Goal: Task Accomplishment & Management: Complete application form

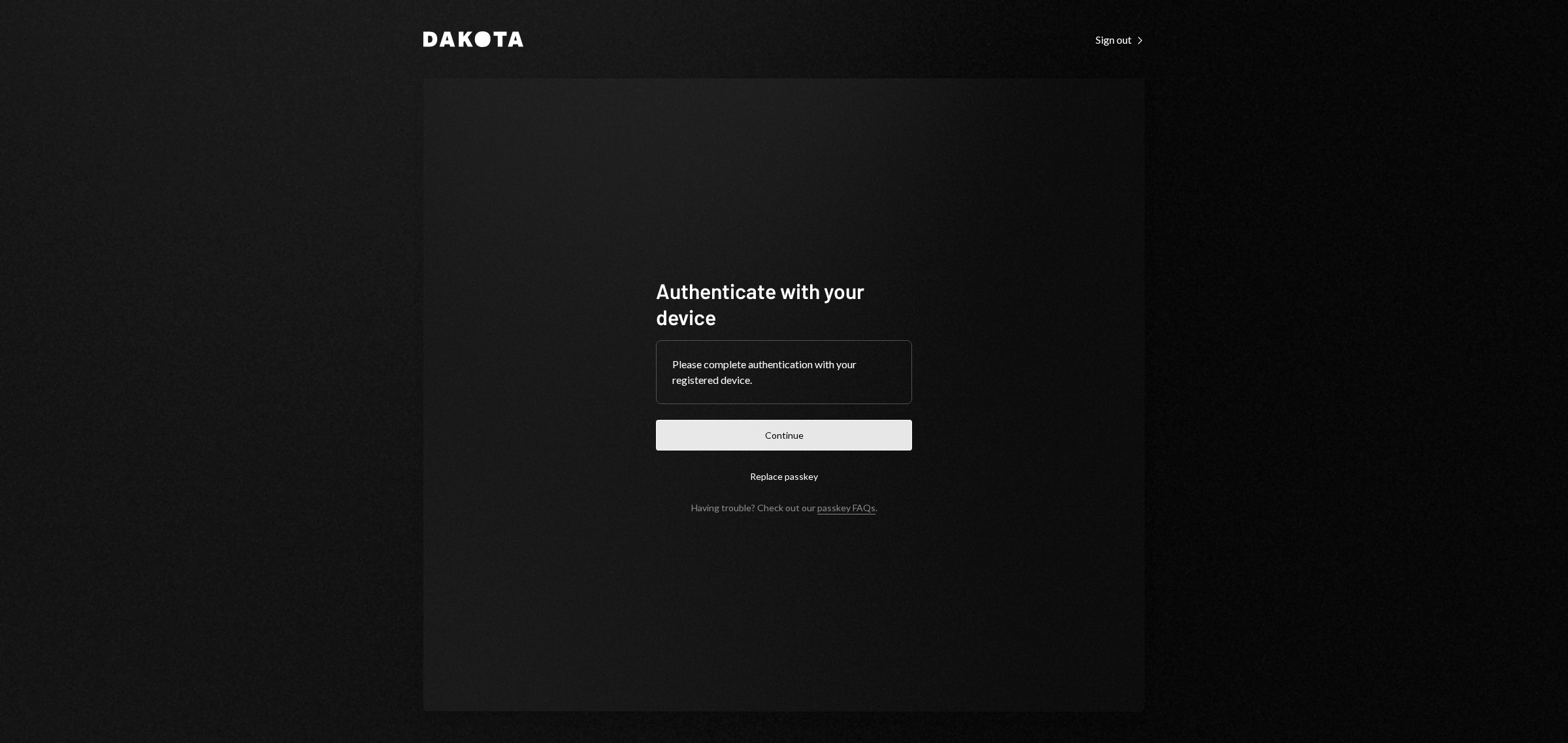
click at [846, 432] on button "Continue" at bounding box center [784, 435] width 256 height 31
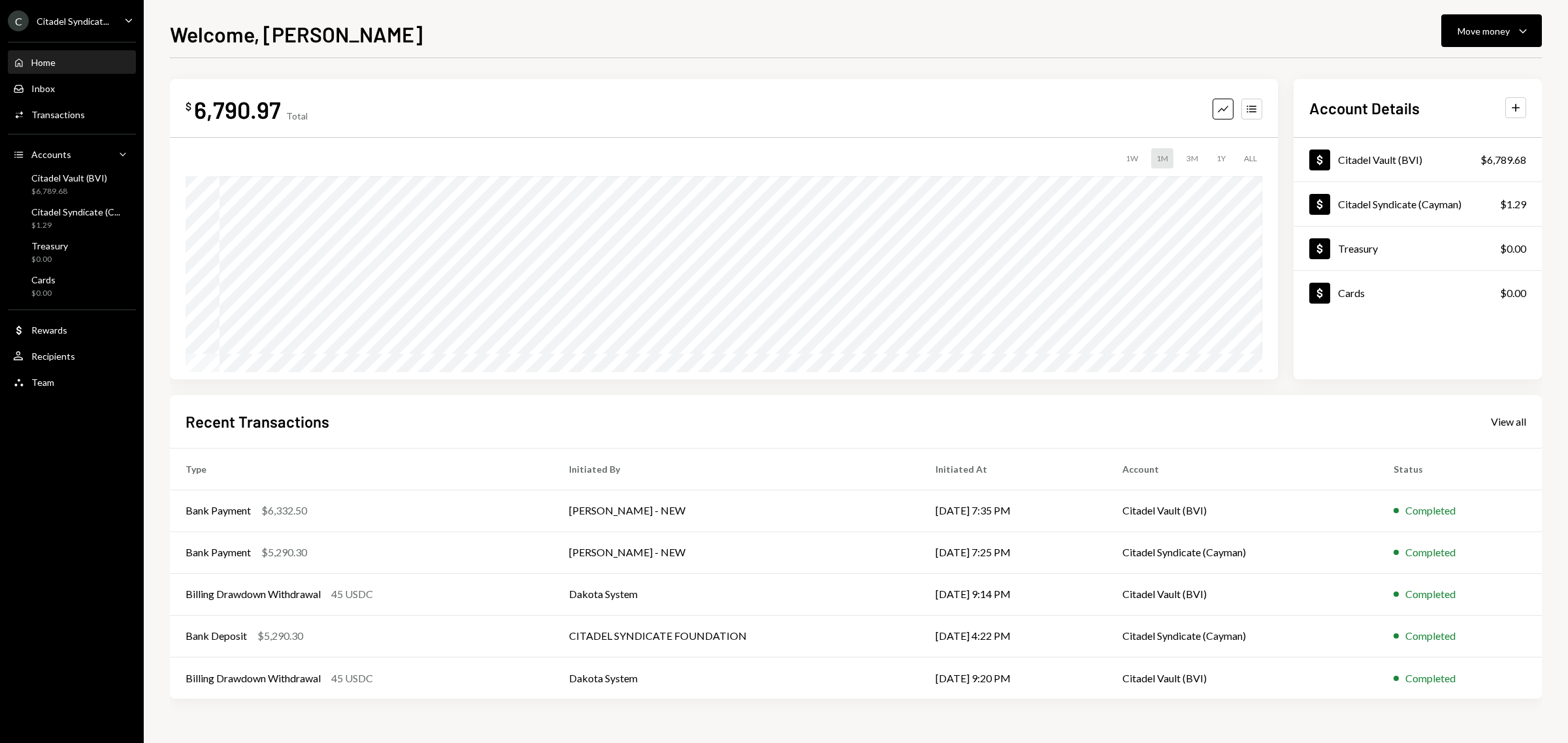
click at [67, 25] on div "Citadel Syndicat..." at bounding box center [73, 21] width 73 height 11
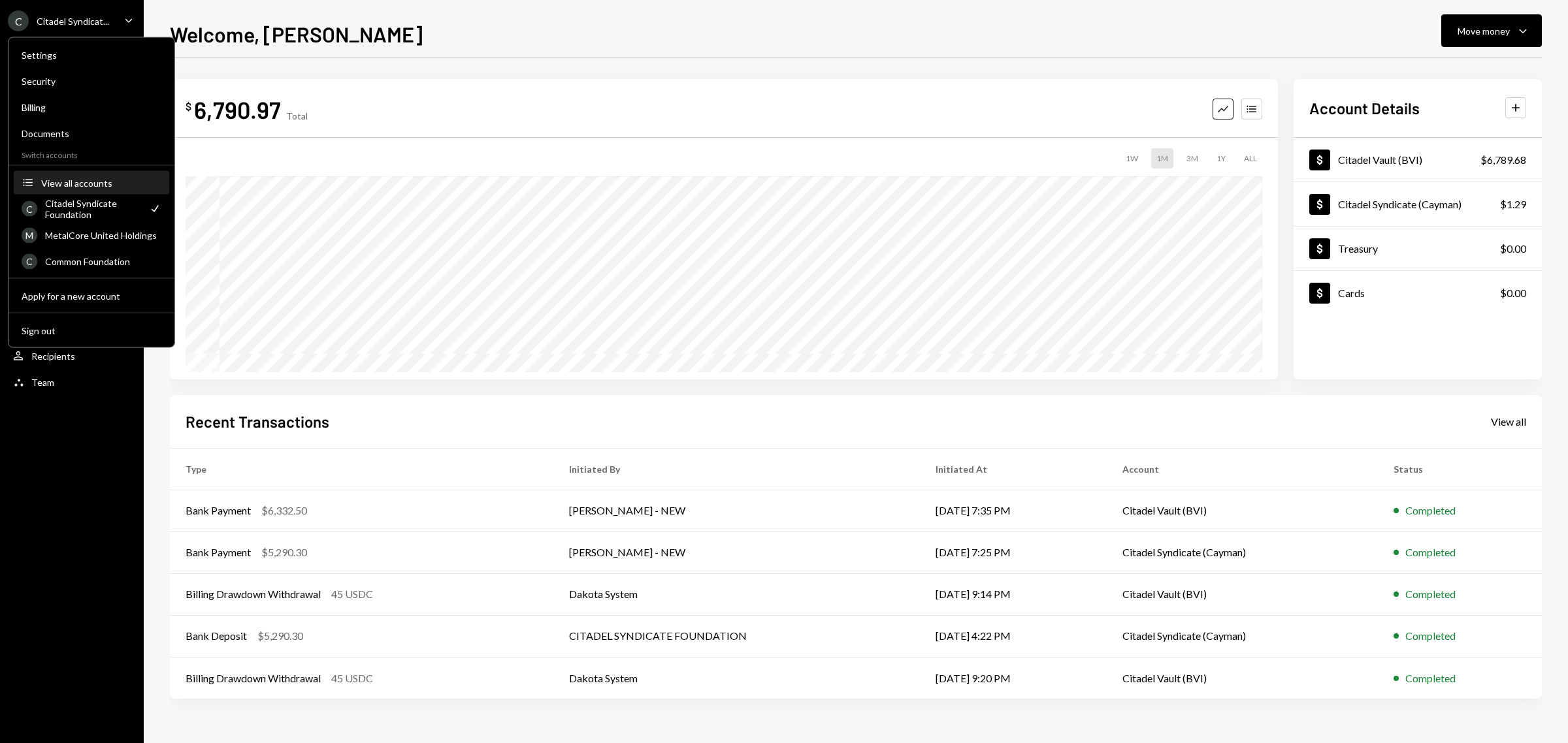
click at [84, 180] on div "View all accounts" at bounding box center [101, 182] width 120 height 11
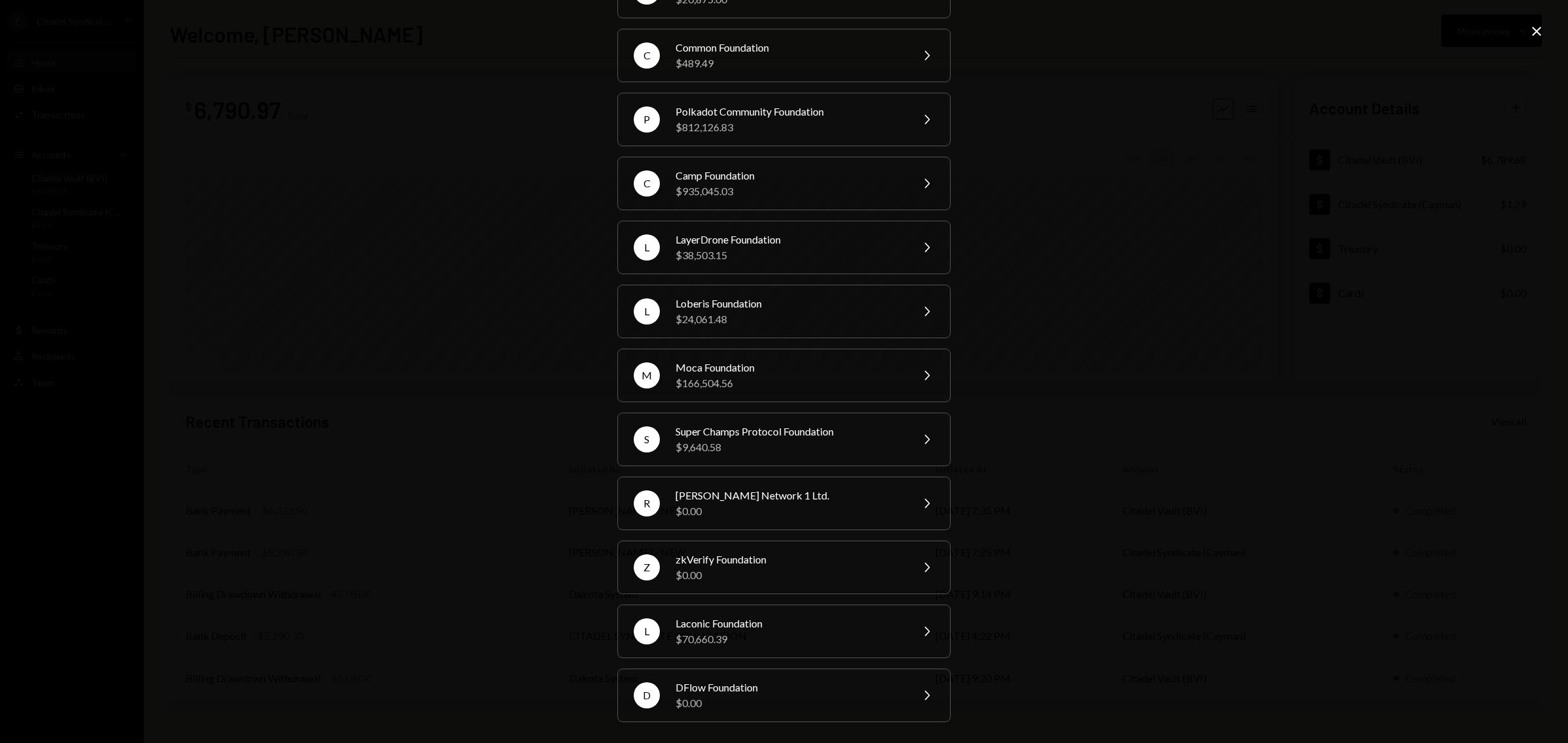
scroll to position [157, 0]
click at [774, 384] on div "$166,504.56" at bounding box center [789, 383] width 227 height 16
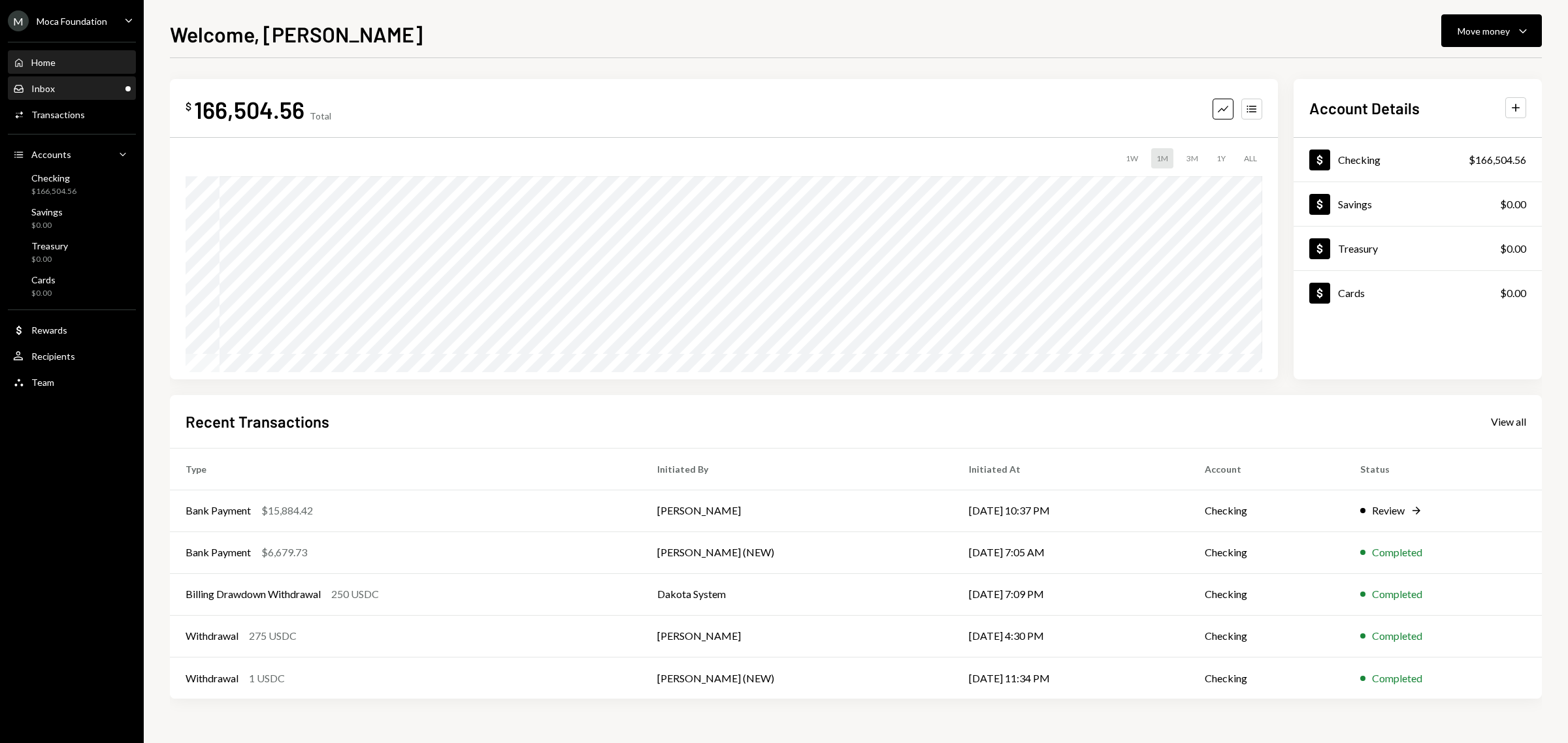
click at [73, 95] on div "Inbox Inbox" at bounding box center [71, 89] width 117 height 22
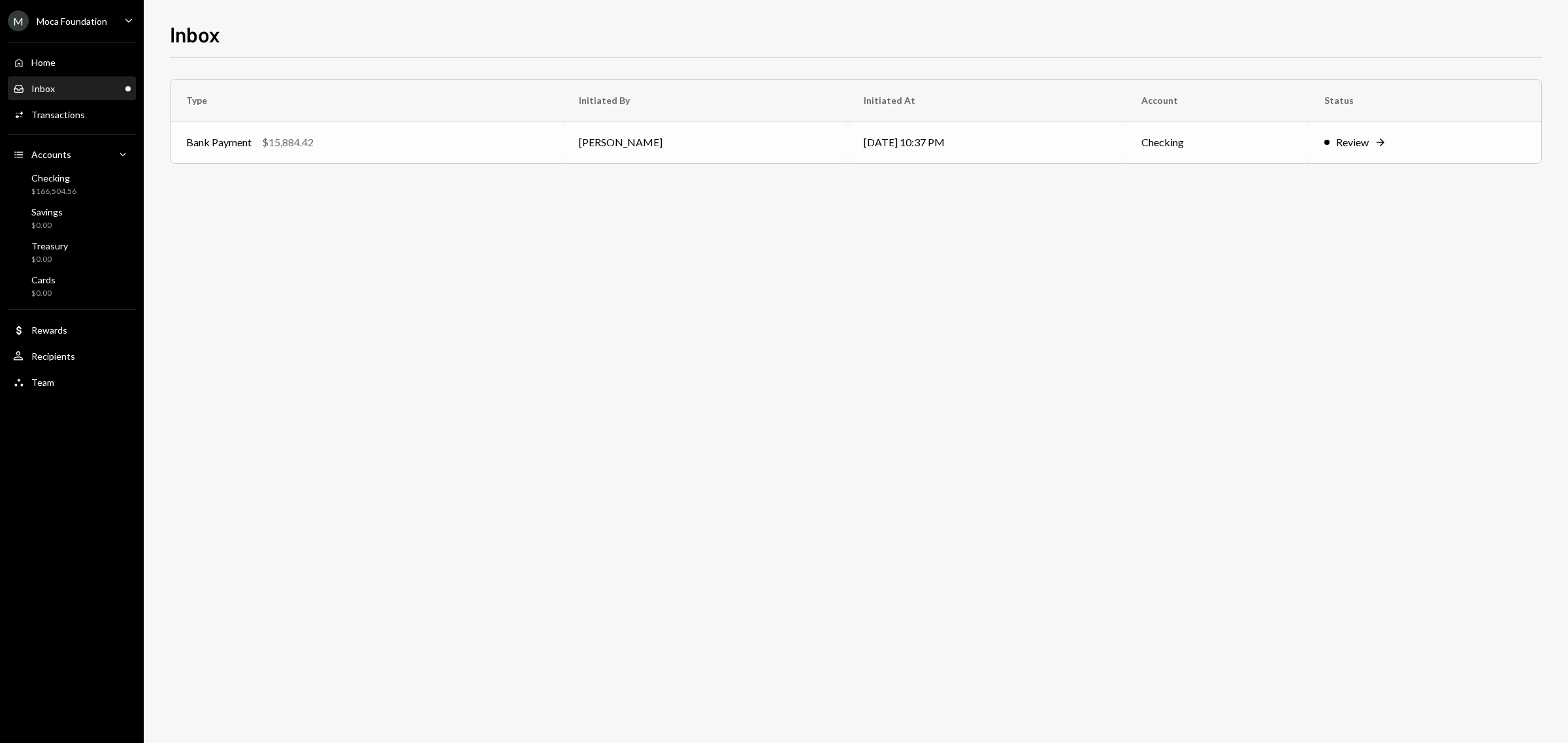
click at [1337, 136] on div "Review" at bounding box center [1352, 142] width 33 height 16
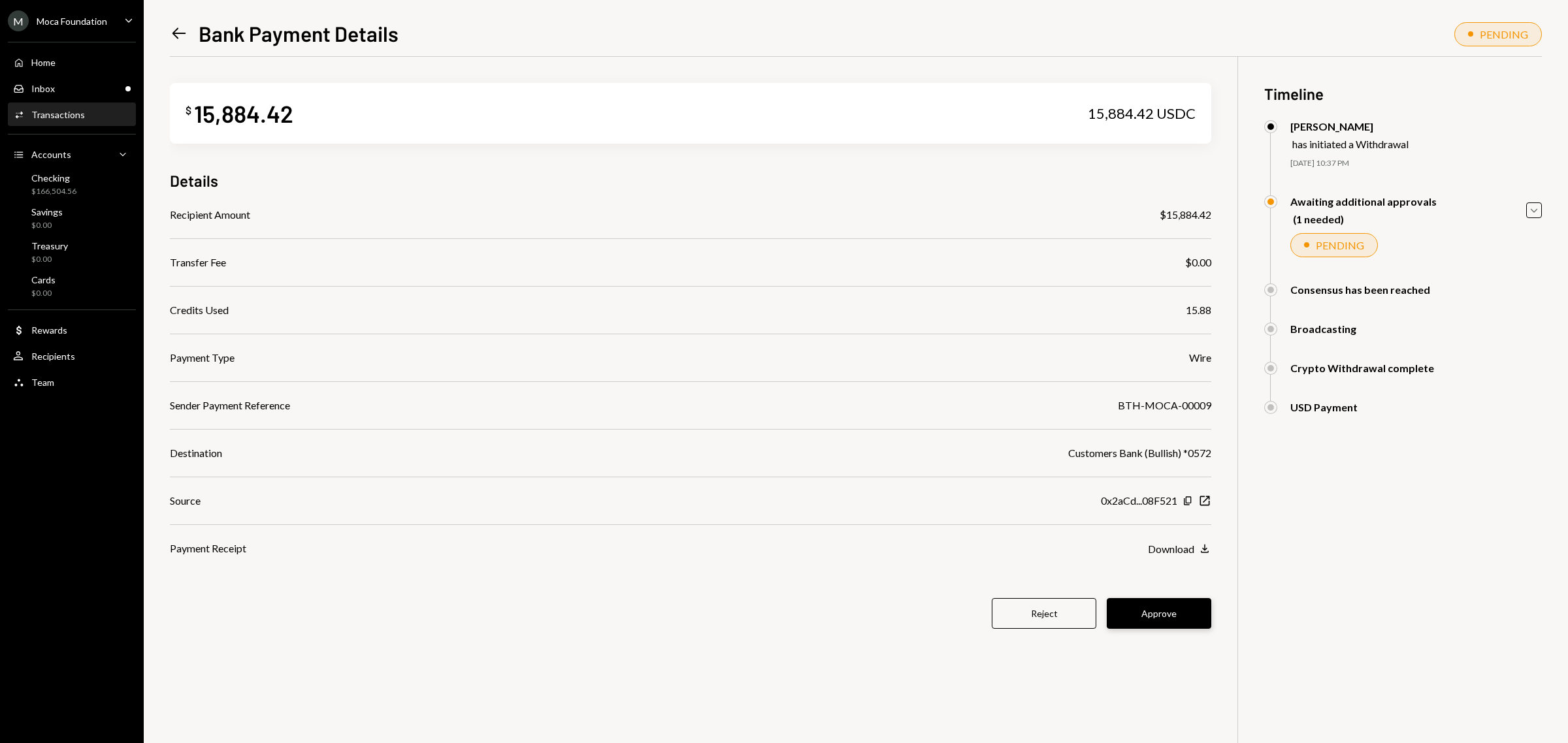
click at [1151, 617] on button "Approve" at bounding box center [1159, 613] width 104 height 31
click at [1161, 611] on button "Approve" at bounding box center [1159, 613] width 104 height 31
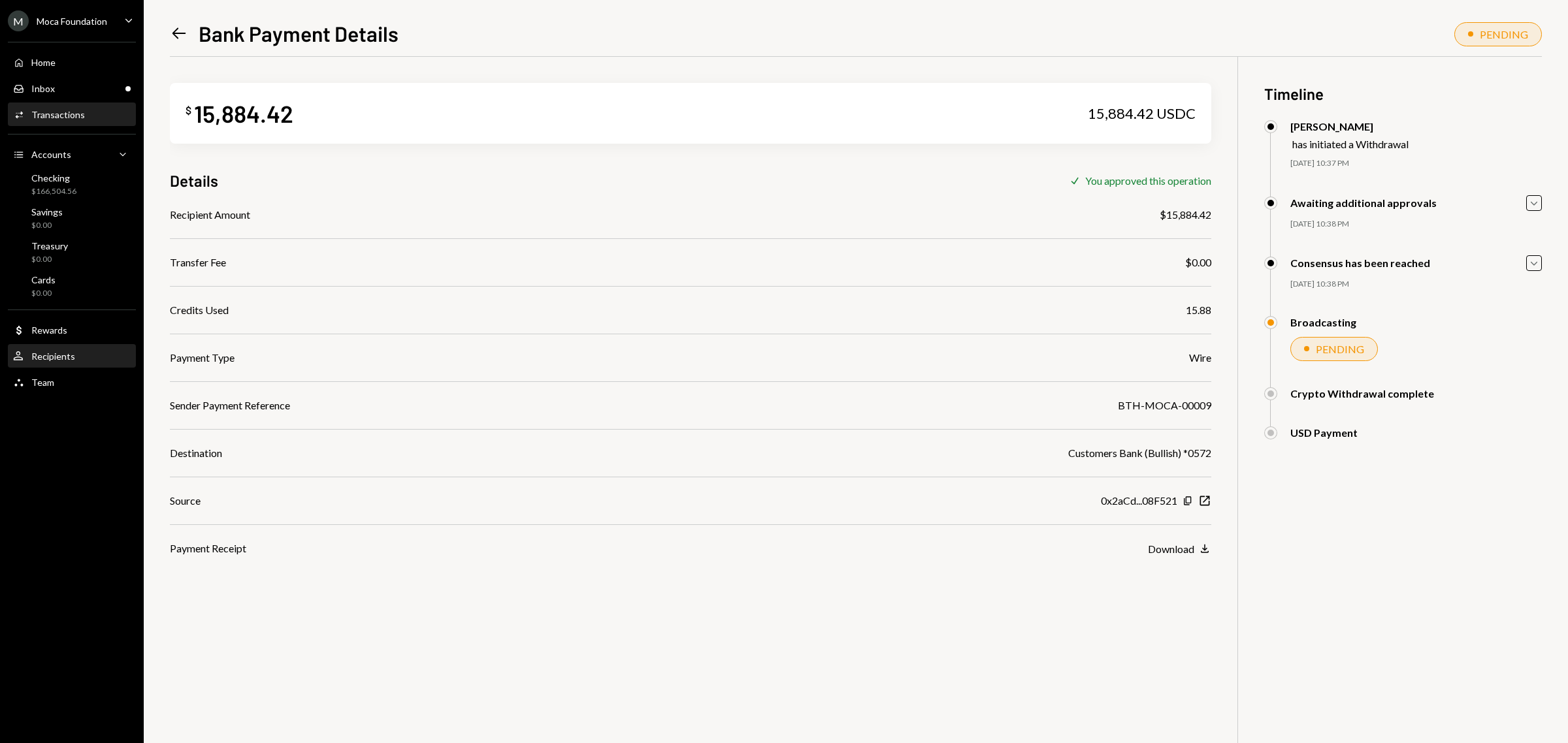
click at [72, 346] on div "User Recipients" at bounding box center [71, 356] width 117 height 22
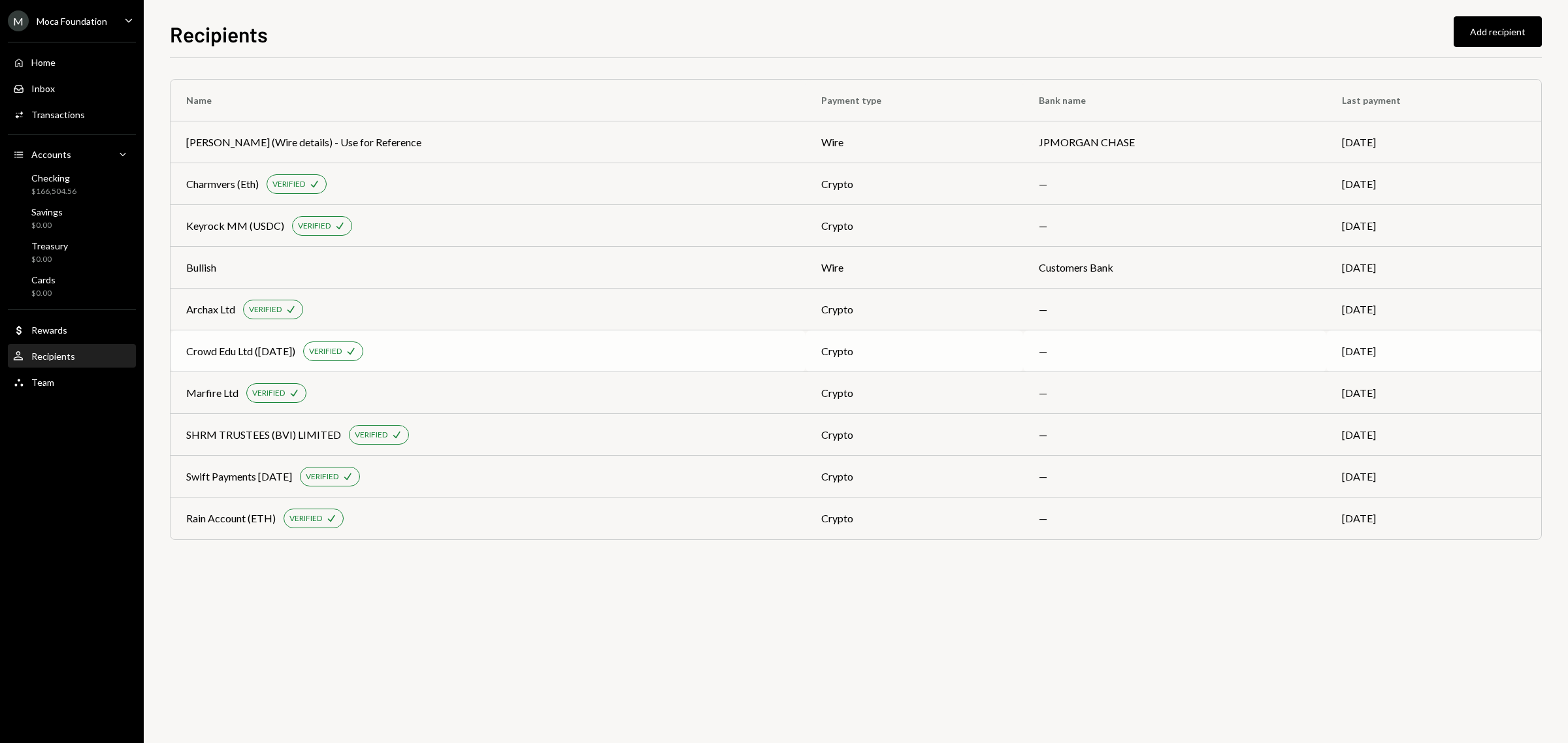
click at [242, 351] on div "Crowd Edu Ltd (21/07/25)" at bounding box center [240, 351] width 109 height 16
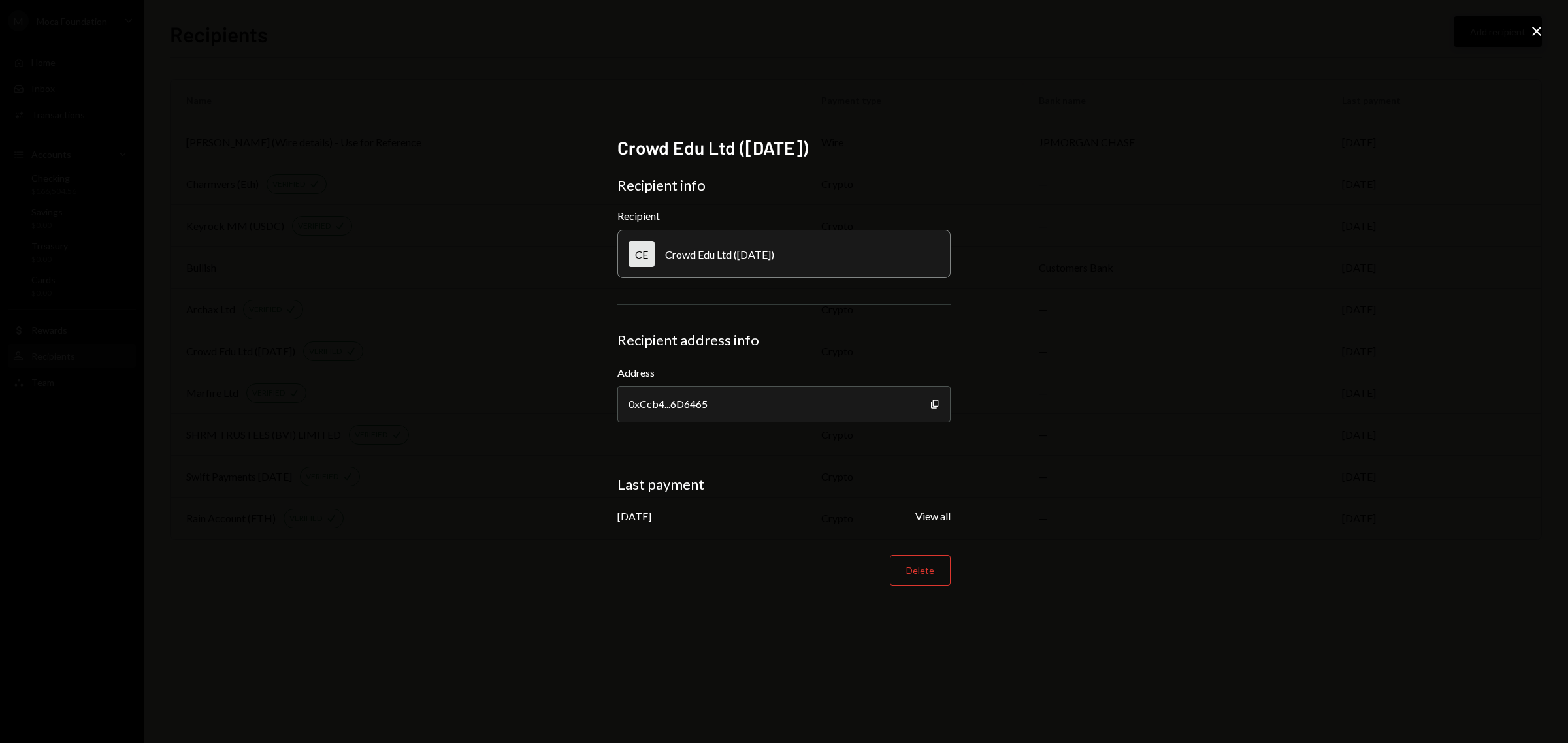
click at [1532, 26] on icon "Close" at bounding box center [1536, 31] width 16 height 16
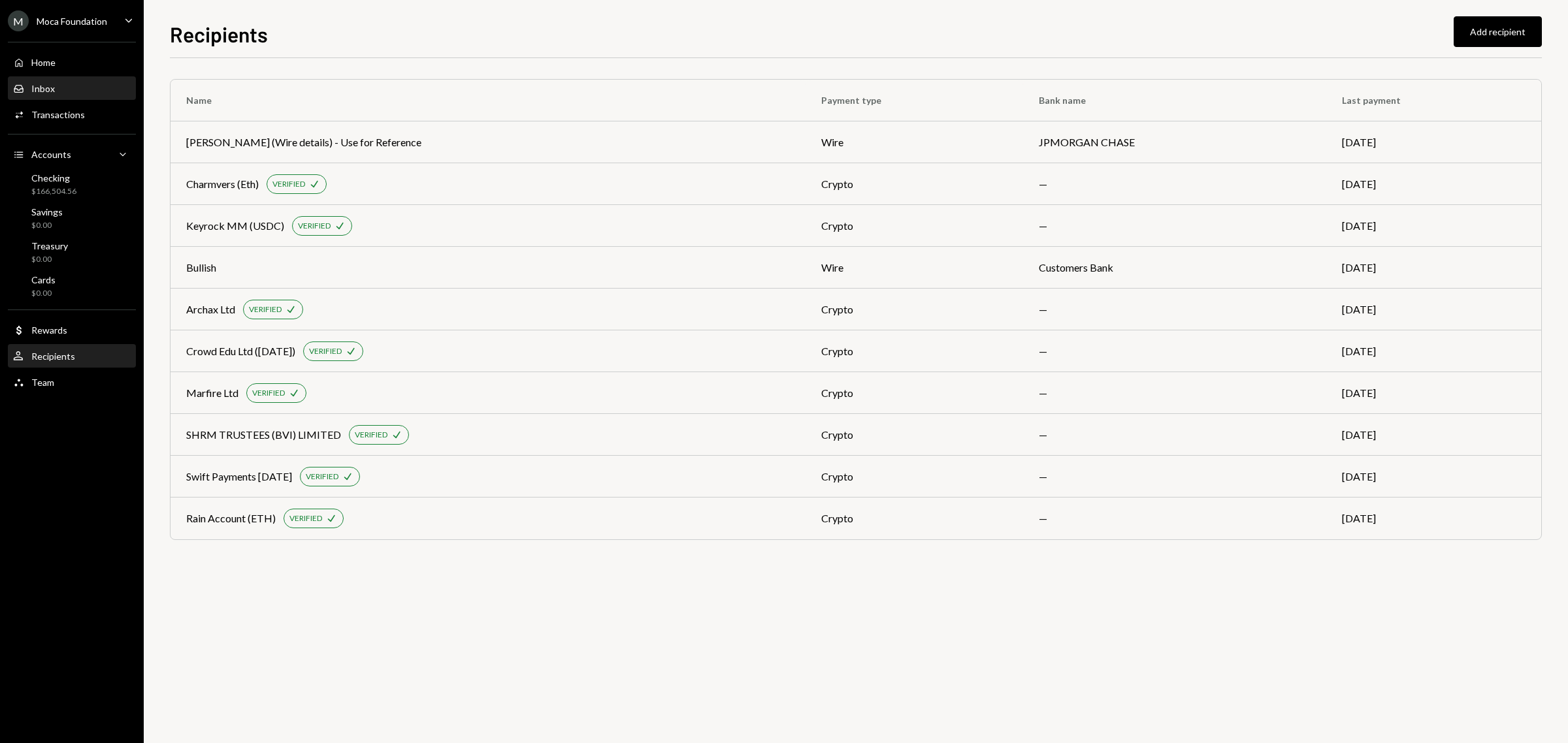
click at [62, 86] on div "Inbox Inbox" at bounding box center [71, 89] width 117 height 12
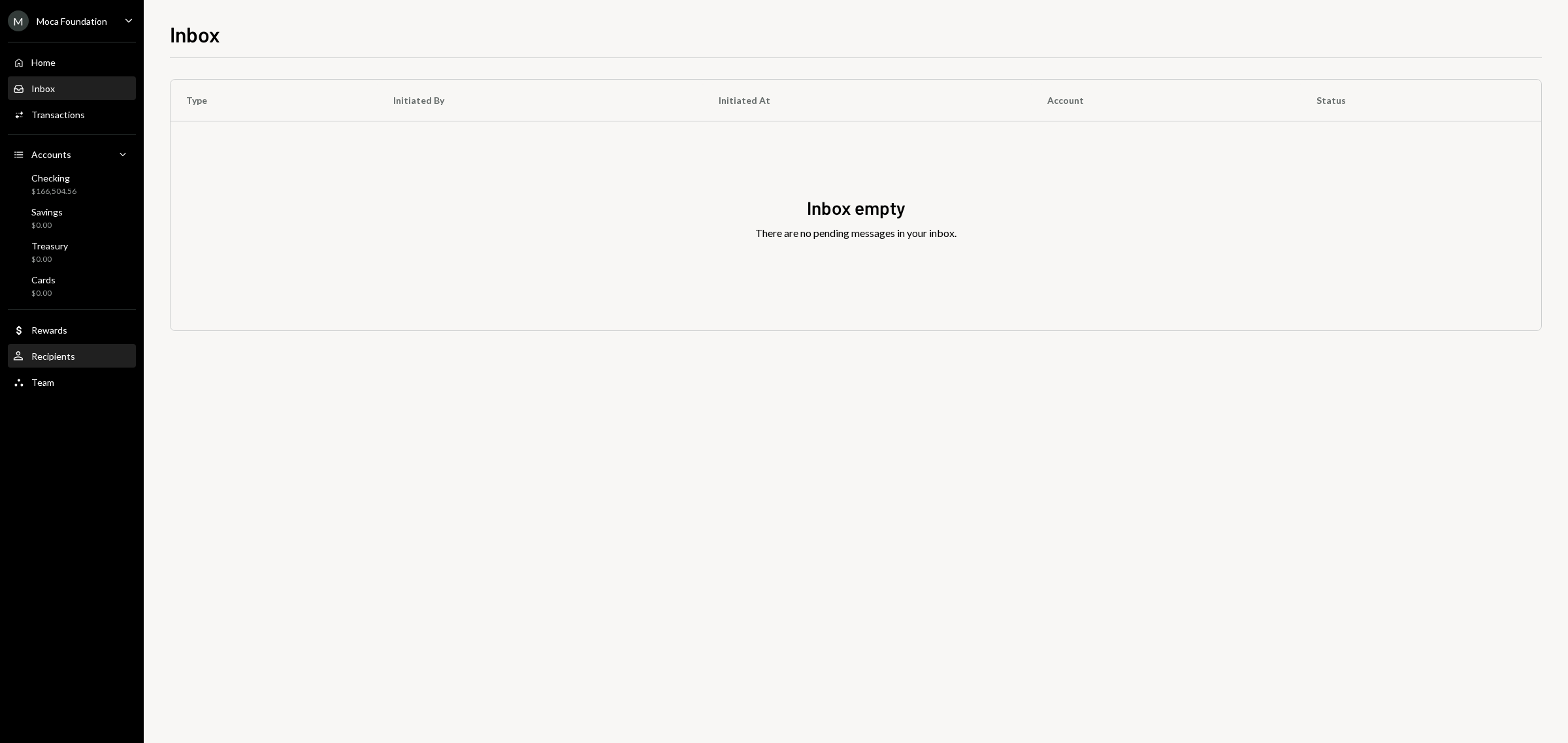
click at [106, 353] on div "User Recipients" at bounding box center [71, 356] width 117 height 12
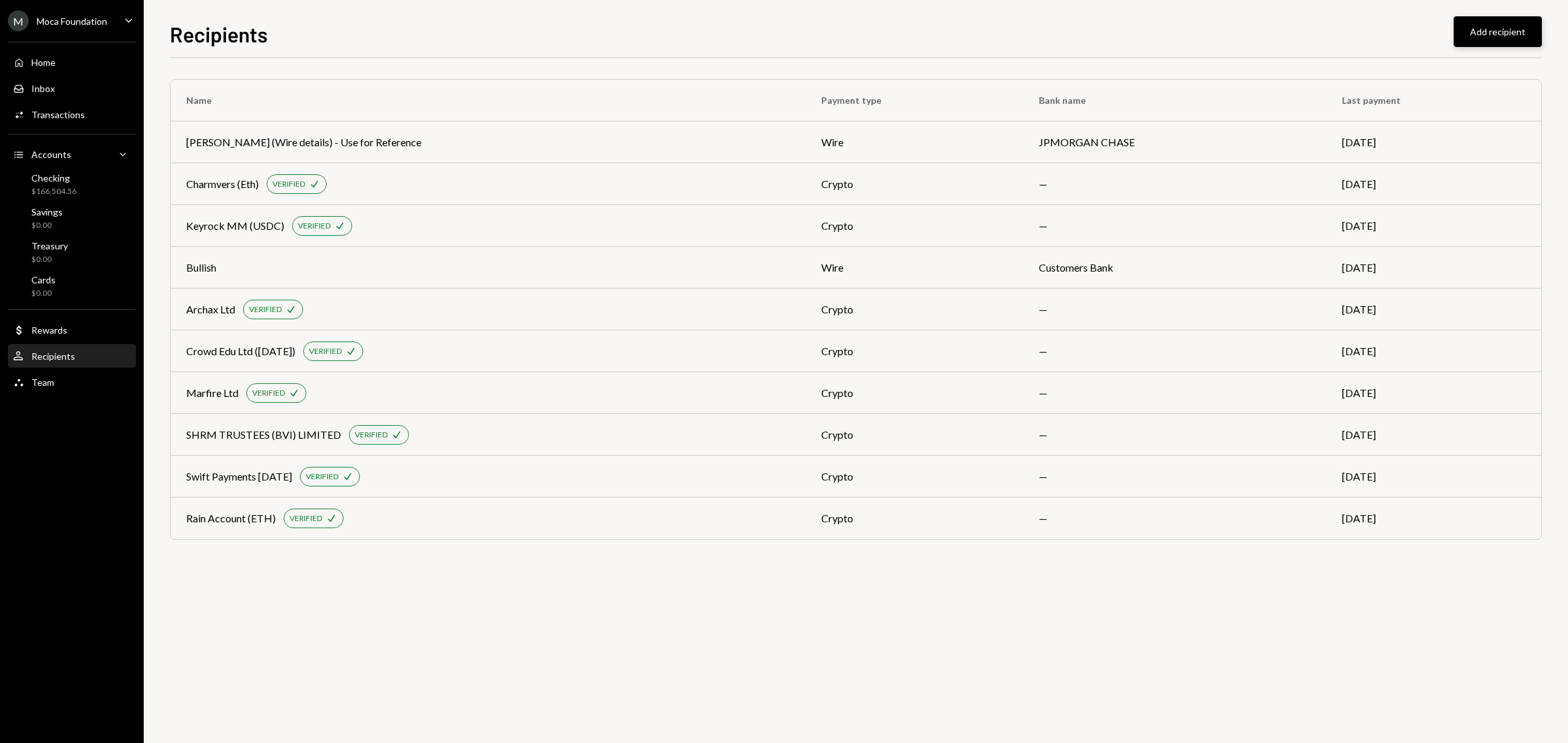
click at [1510, 34] on button "Add recipient" at bounding box center [1498, 32] width 88 height 31
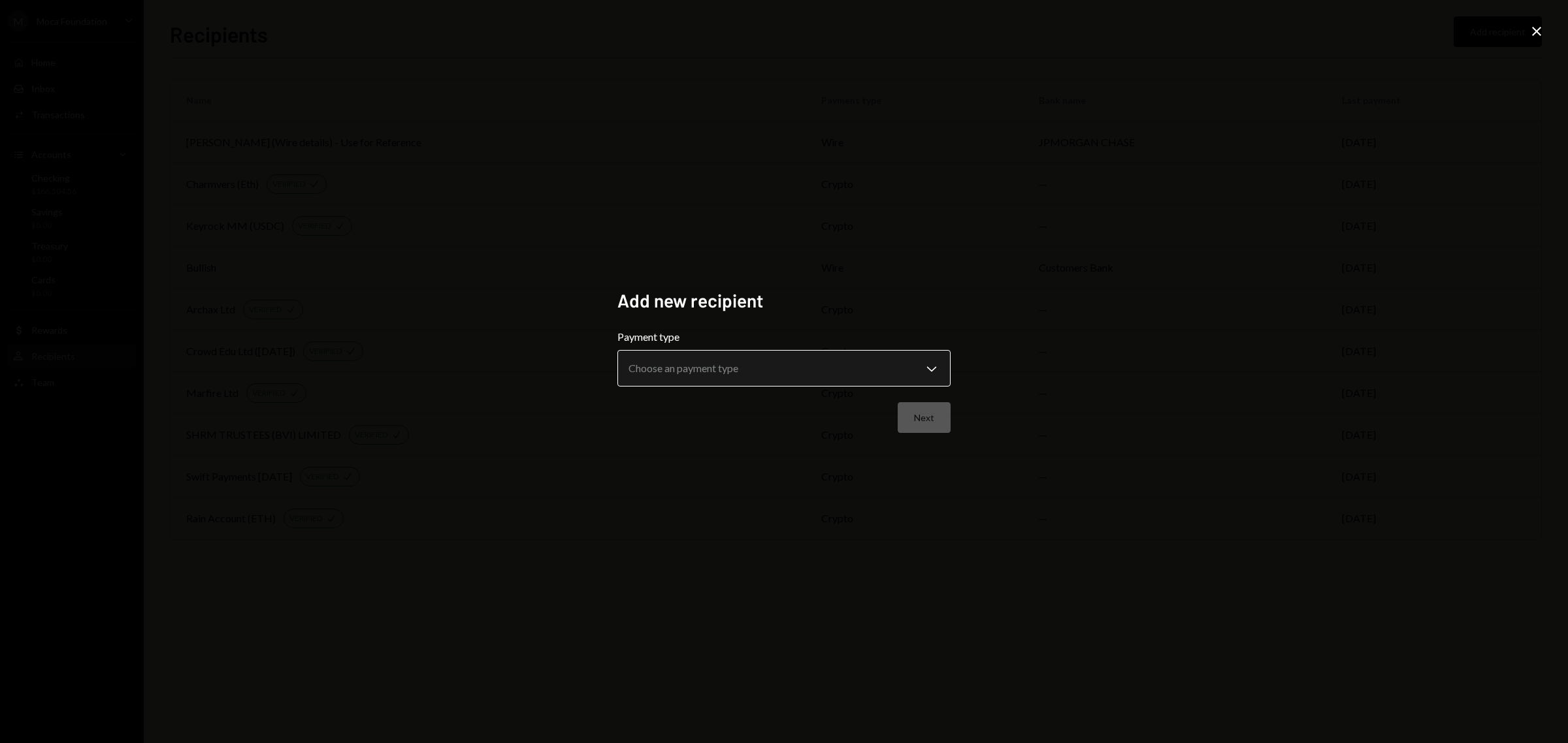
click at [935, 373] on body "**********" at bounding box center [784, 371] width 1568 height 743
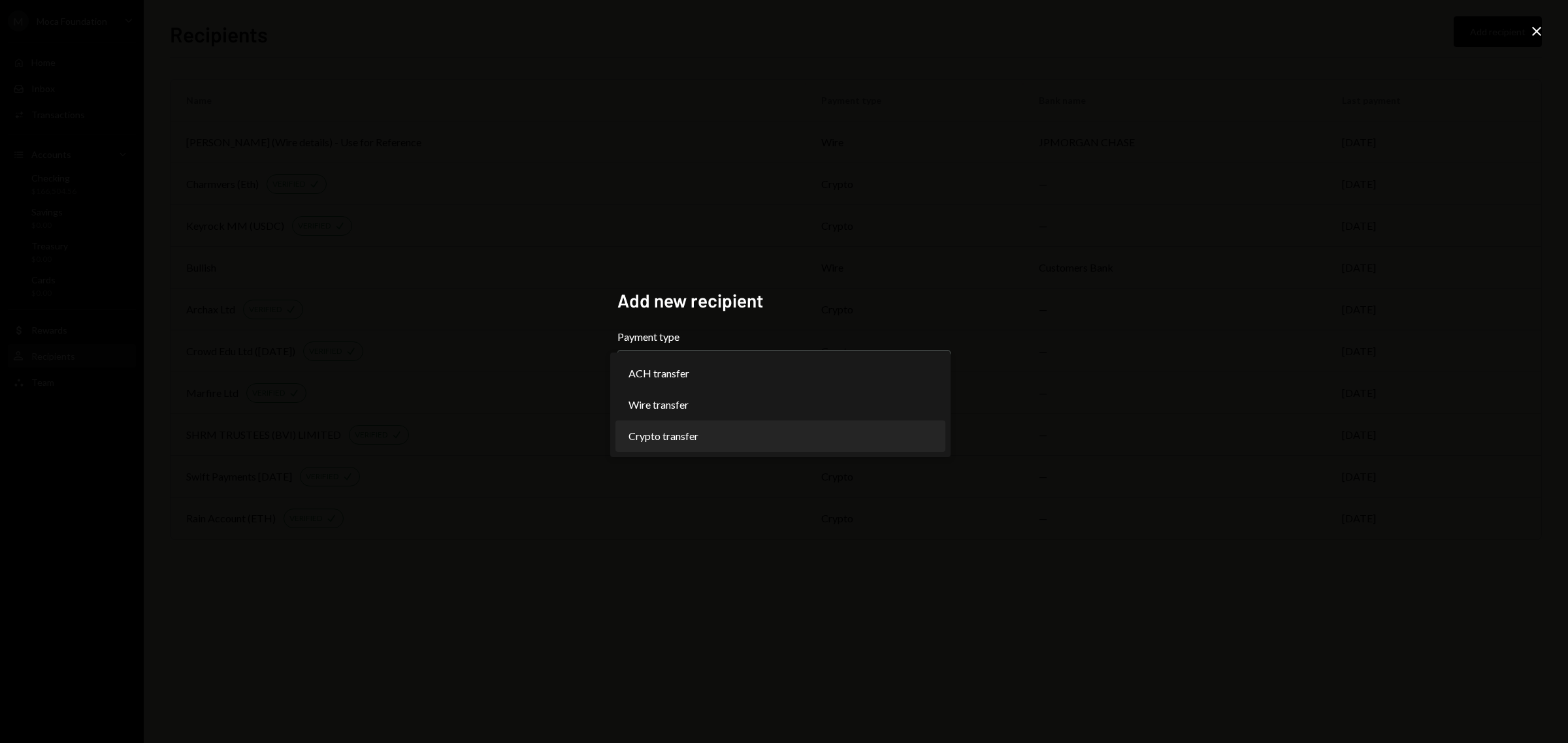
select select "******"
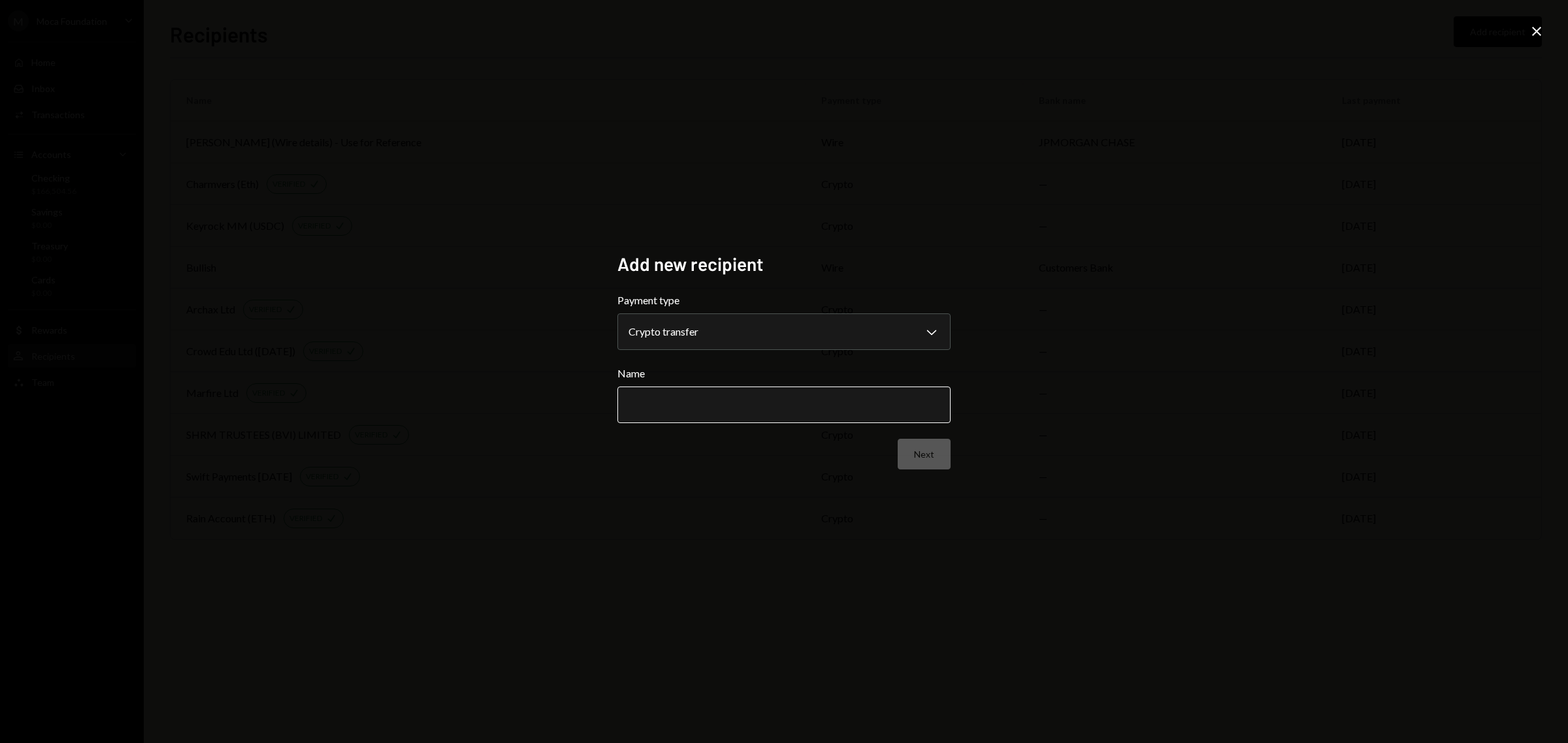
click at [808, 408] on input "Name" at bounding box center [783, 404] width 333 height 36
type input "**********"
click at [932, 454] on button "Next" at bounding box center [924, 454] width 53 height 31
click at [671, 325] on body "M Moca Foundation Caret Down Home Home Inbox Inbox Activities Transactions Acco…" at bounding box center [784, 371] width 1568 height 743
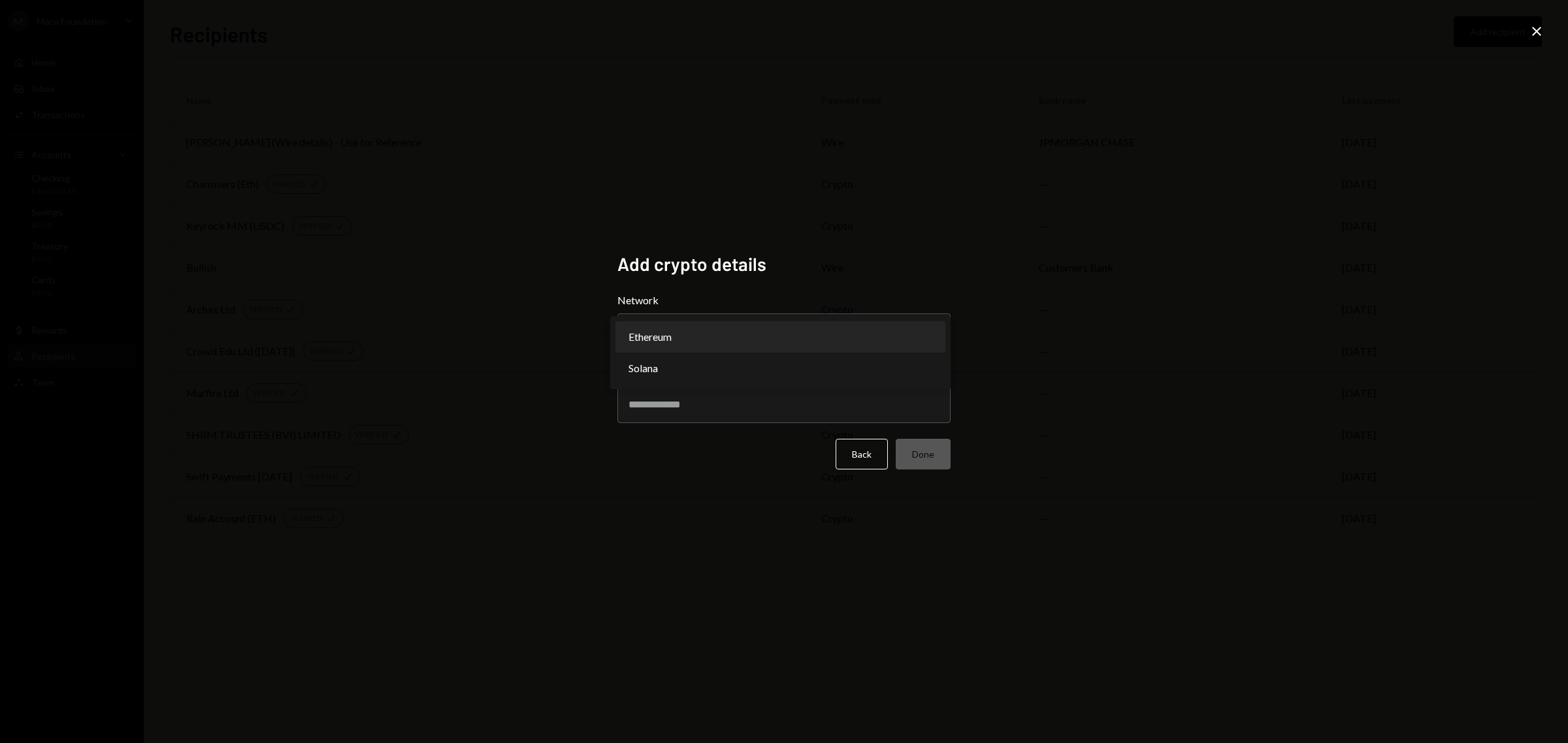
select select "**********"
click at [694, 408] on input "Address" at bounding box center [783, 404] width 333 height 36
paste input "**********"
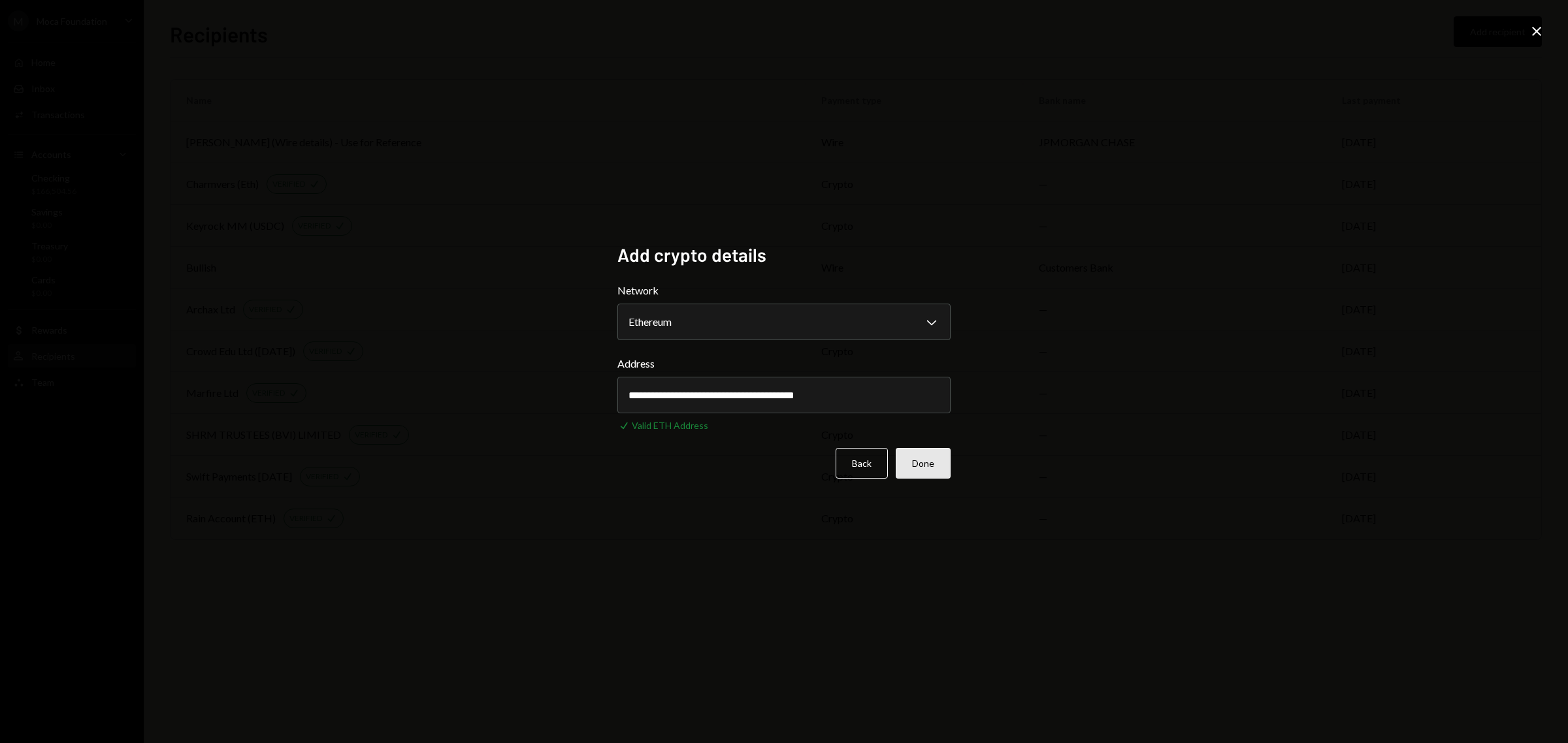
type input "**********"
click at [921, 460] on button "Done" at bounding box center [923, 463] width 55 height 31
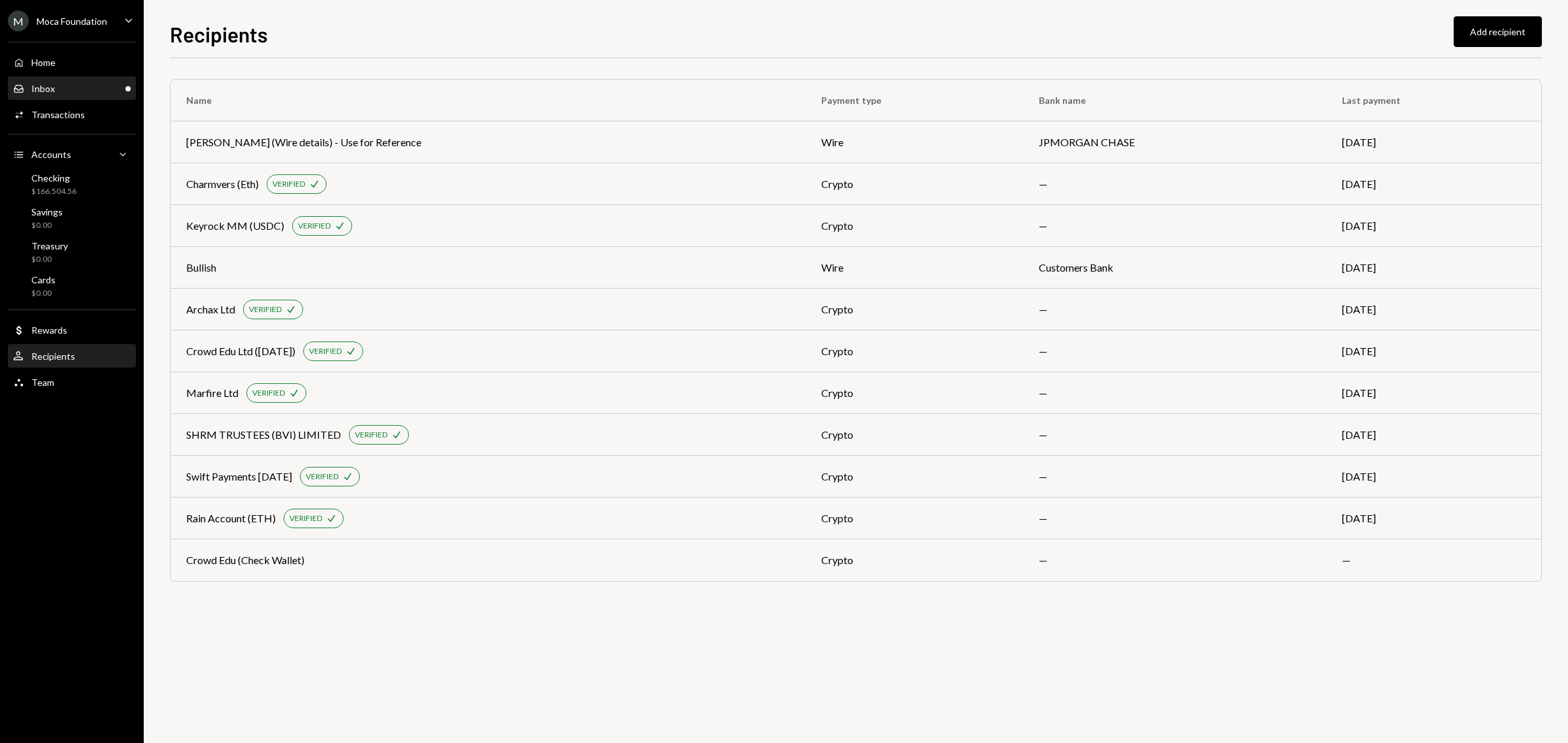
click at [62, 88] on div "Inbox Inbox" at bounding box center [71, 89] width 117 height 12
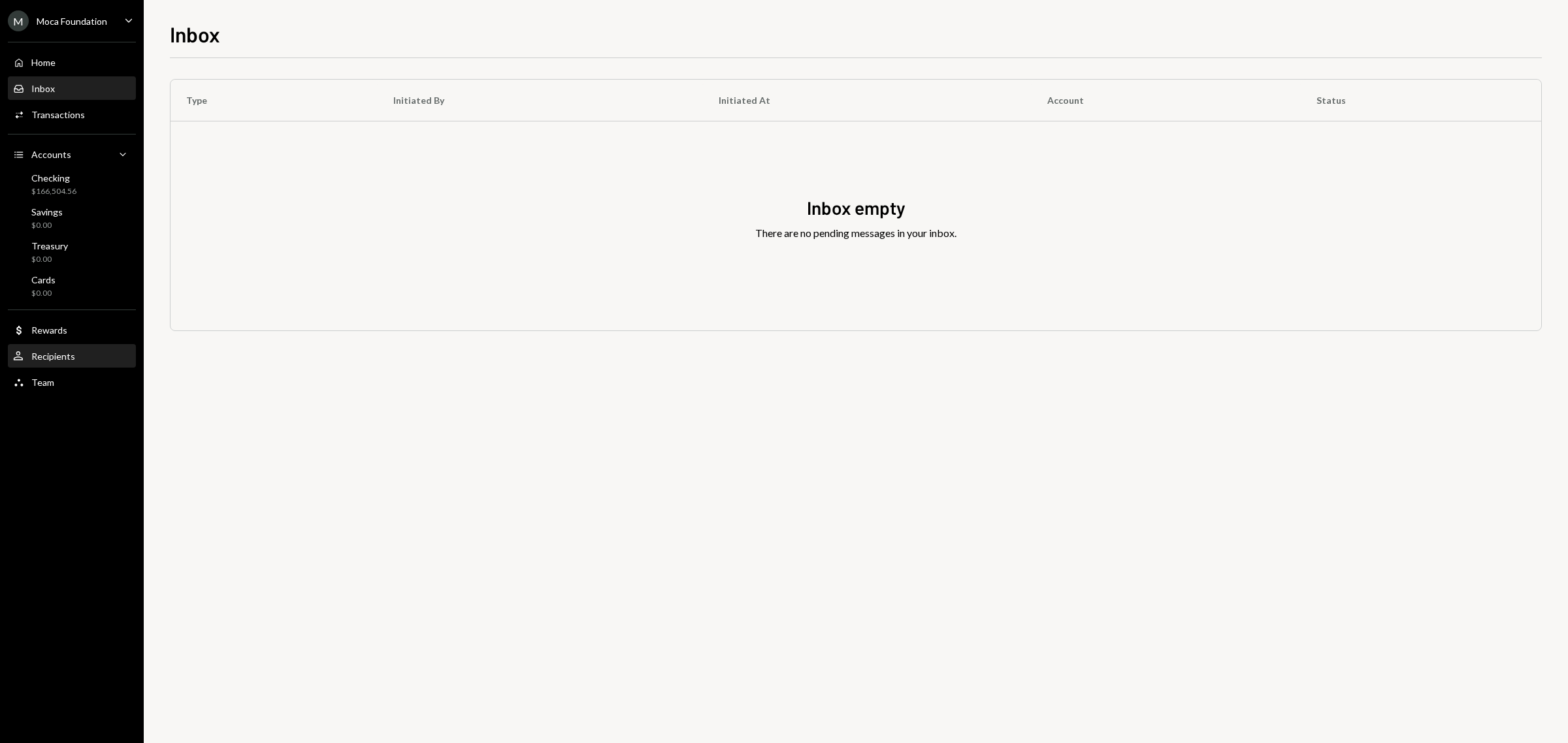
click at [77, 351] on div "User Recipients" at bounding box center [71, 356] width 117 height 12
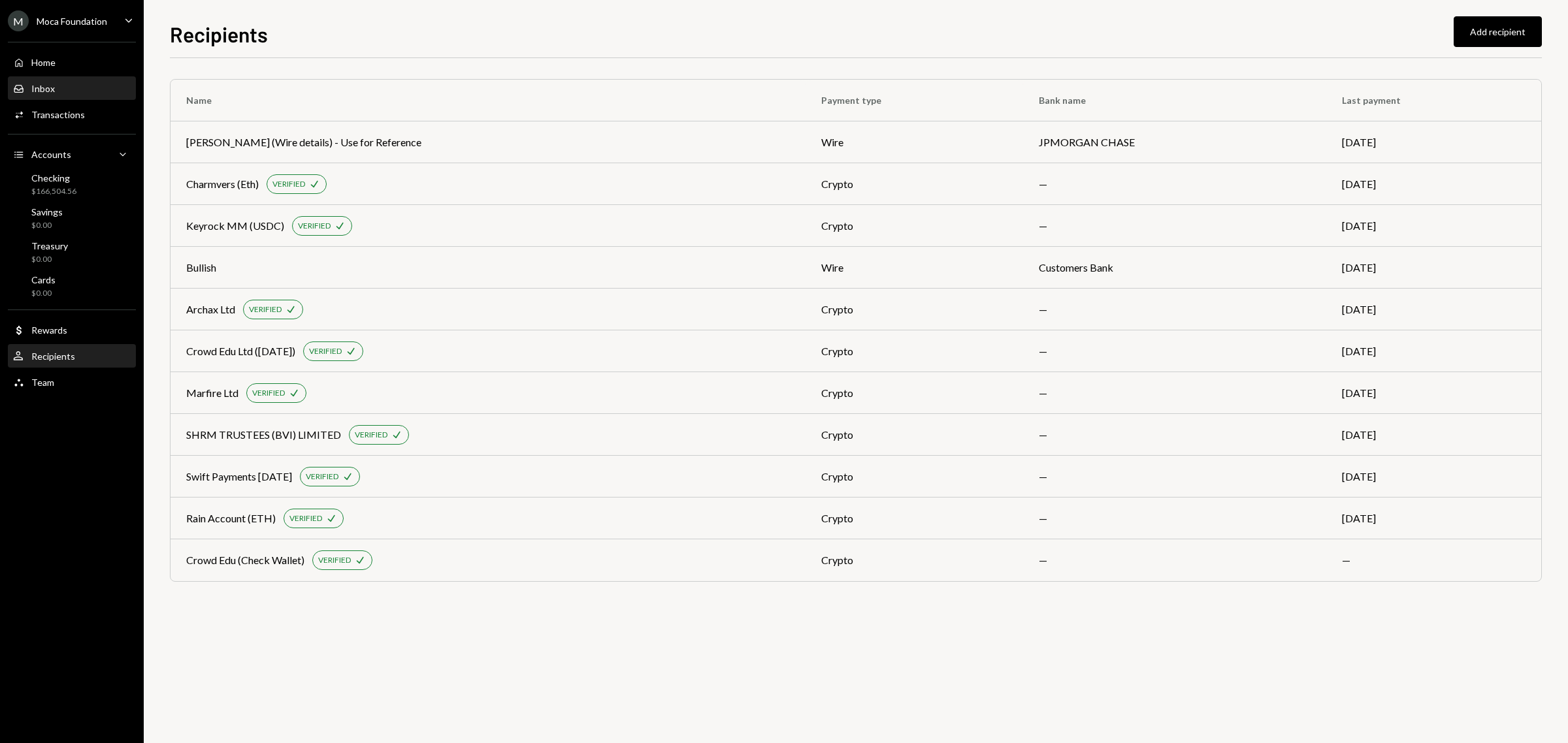
click at [53, 83] on div "Inbox" at bounding box center [43, 89] width 23 height 11
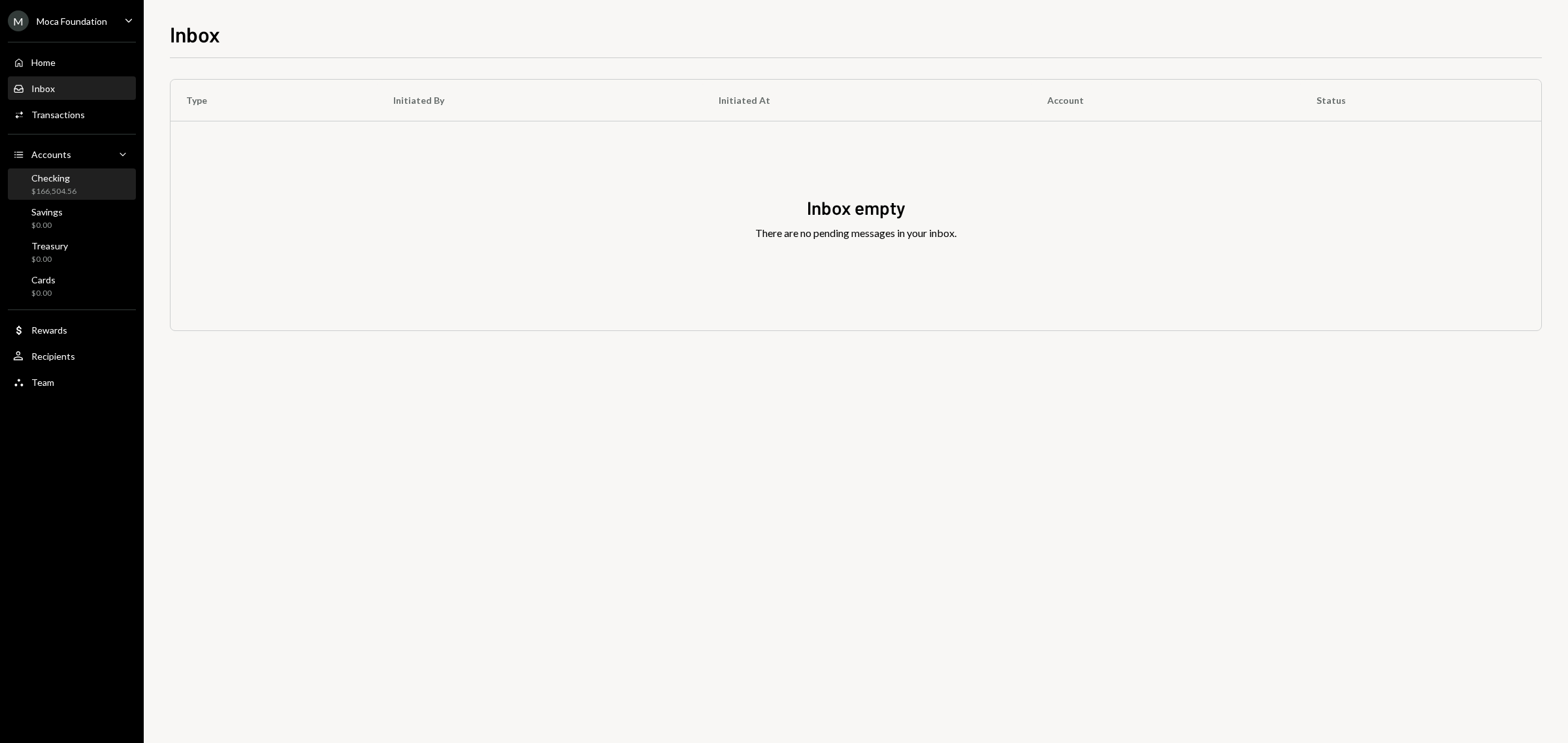
click at [73, 178] on div "Checking" at bounding box center [54, 178] width 45 height 11
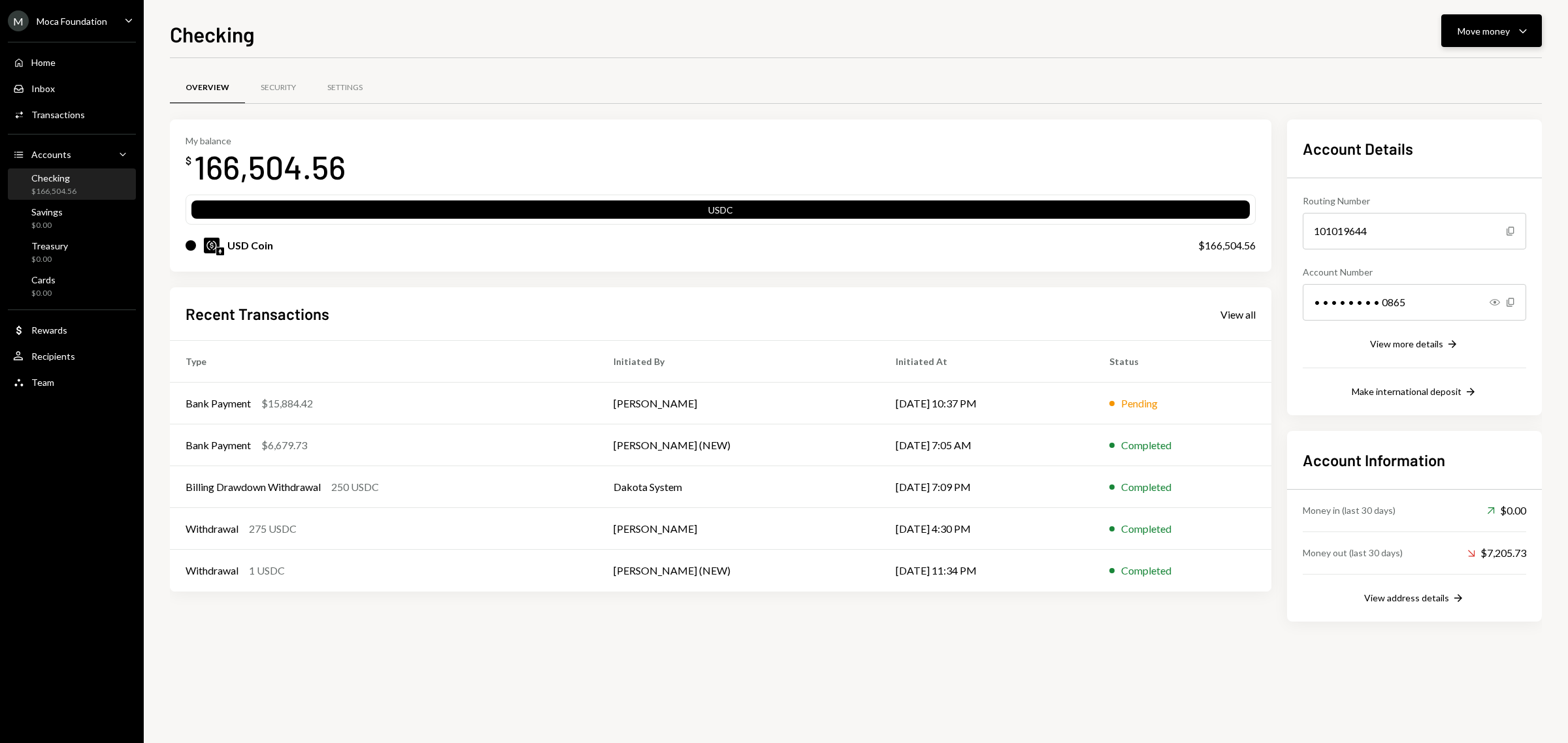
click at [1482, 34] on div "Move money" at bounding box center [1484, 31] width 52 height 14
click at [1471, 75] on div "Send" at bounding box center [1481, 71] width 95 height 14
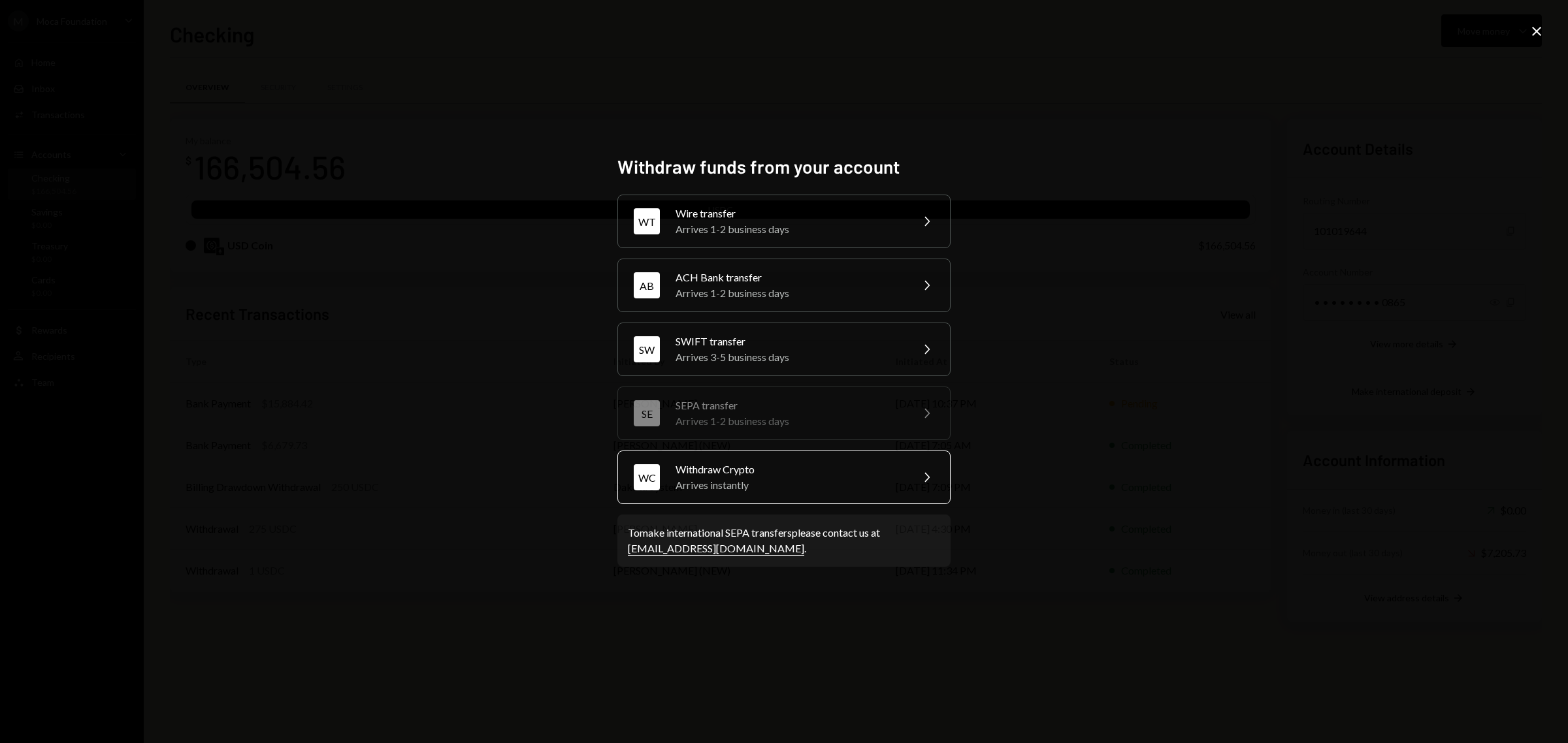
click at [851, 483] on div "Arrives instantly" at bounding box center [789, 485] width 227 height 16
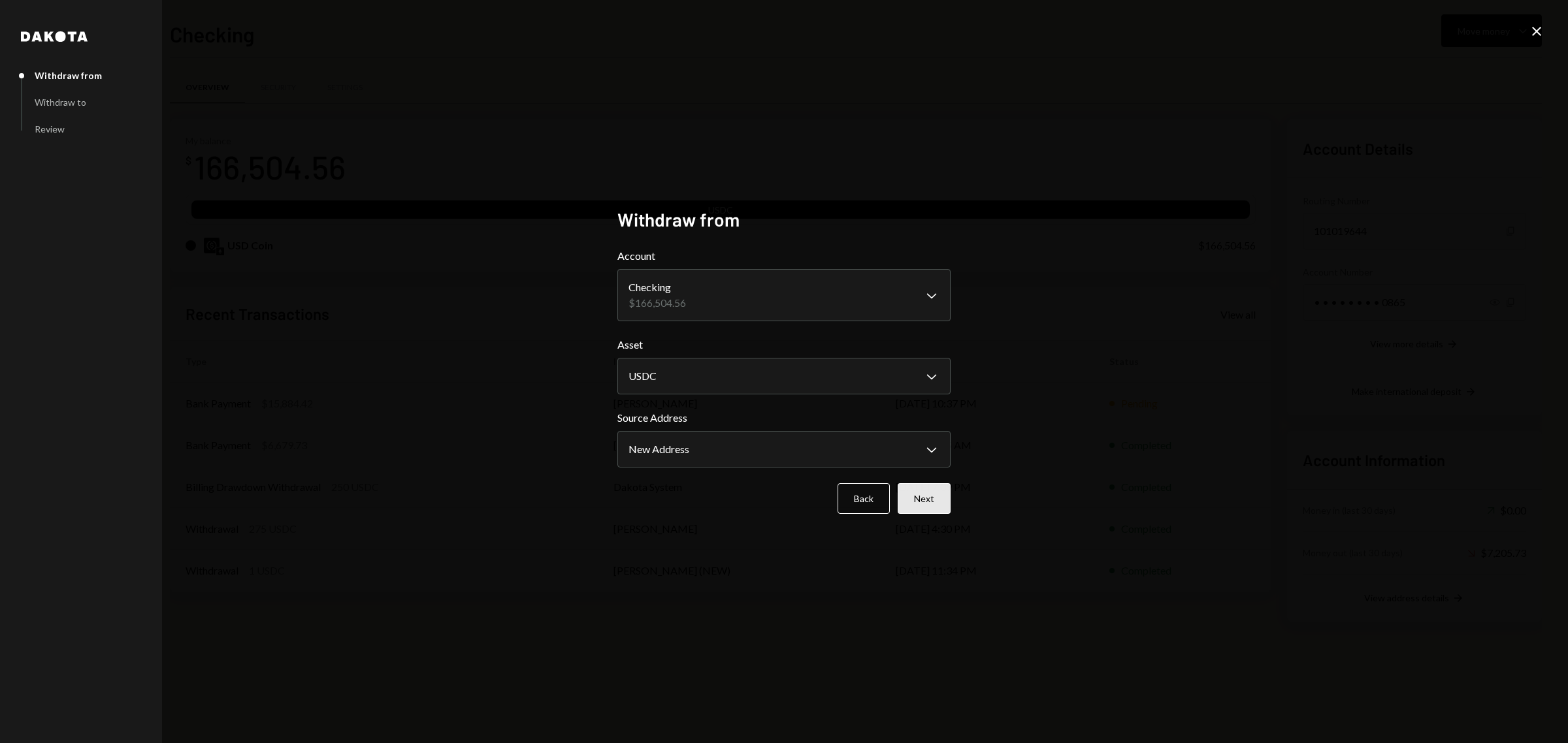
click at [923, 495] on button "Next" at bounding box center [924, 498] width 53 height 31
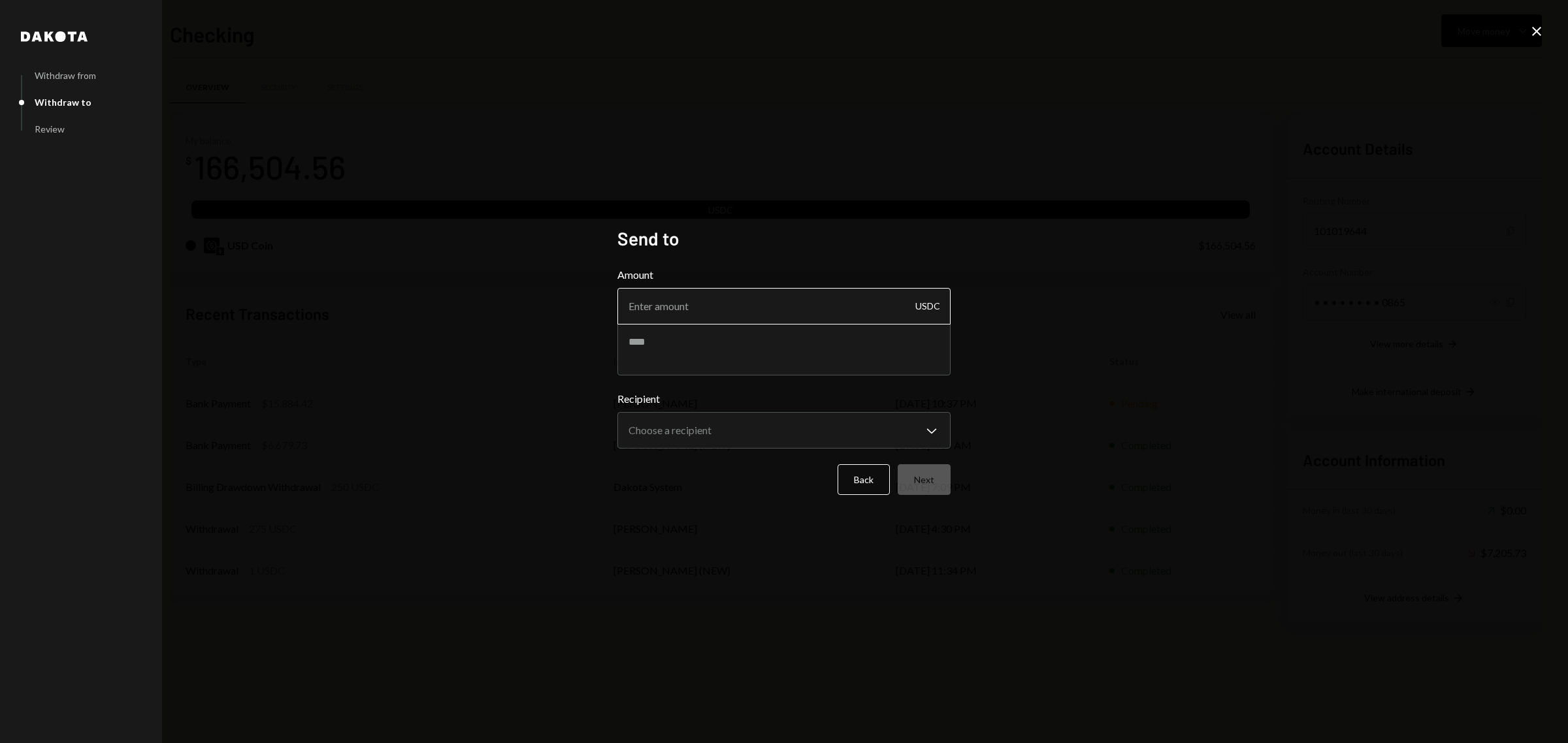
click at [783, 317] on input "Amount" at bounding box center [783, 306] width 333 height 36
type input "10"
drag, startPoint x: 748, startPoint y: 344, endPoint x: 741, endPoint y: 342, distance: 7.3
click at [743, 343] on textarea at bounding box center [783, 349] width 333 height 52
type textarea "****"
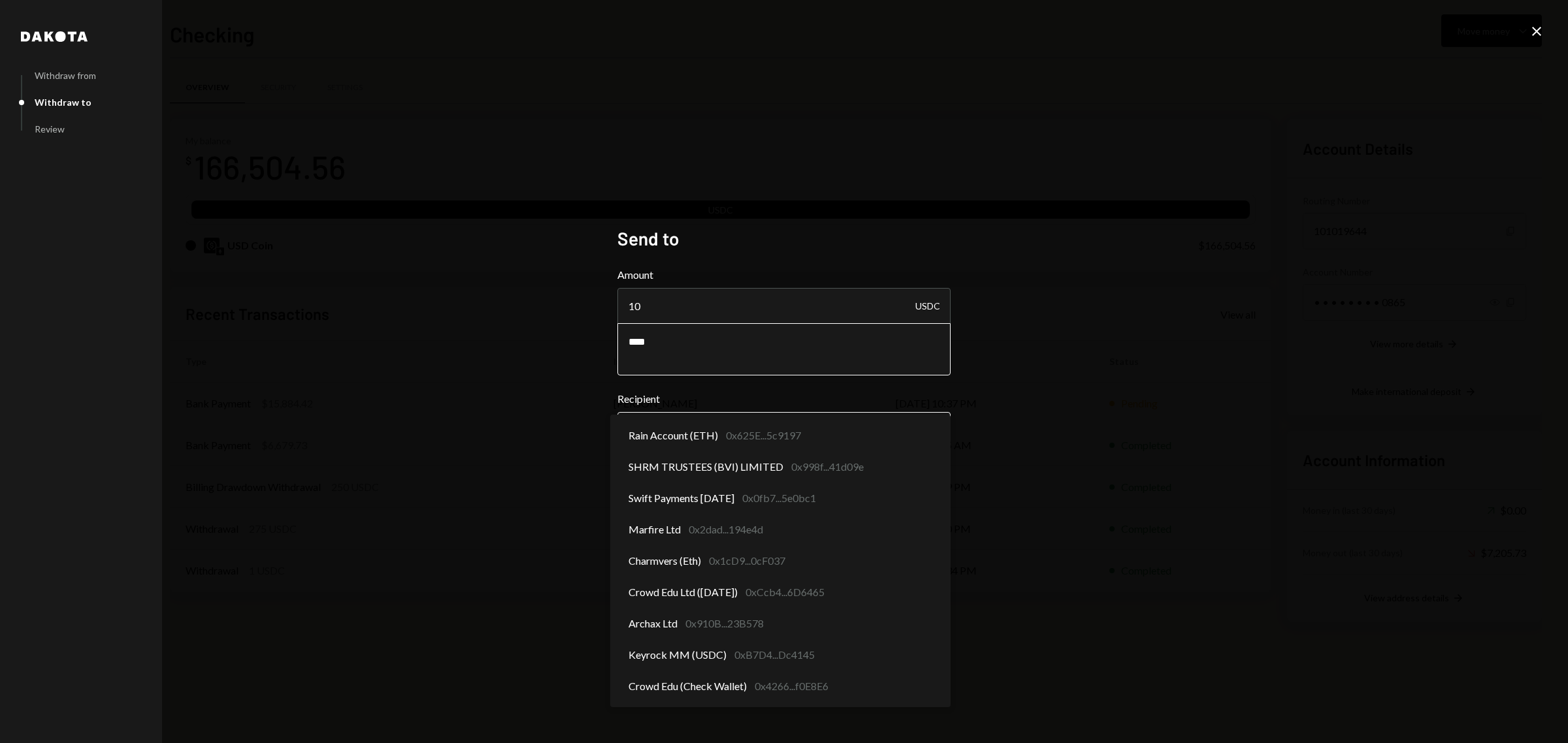
click at [833, 429] on body "M Moca Foundation Caret Down Home Home Inbox Inbox Activities Transactions Acco…" at bounding box center [784, 371] width 1568 height 743
select select "**********"
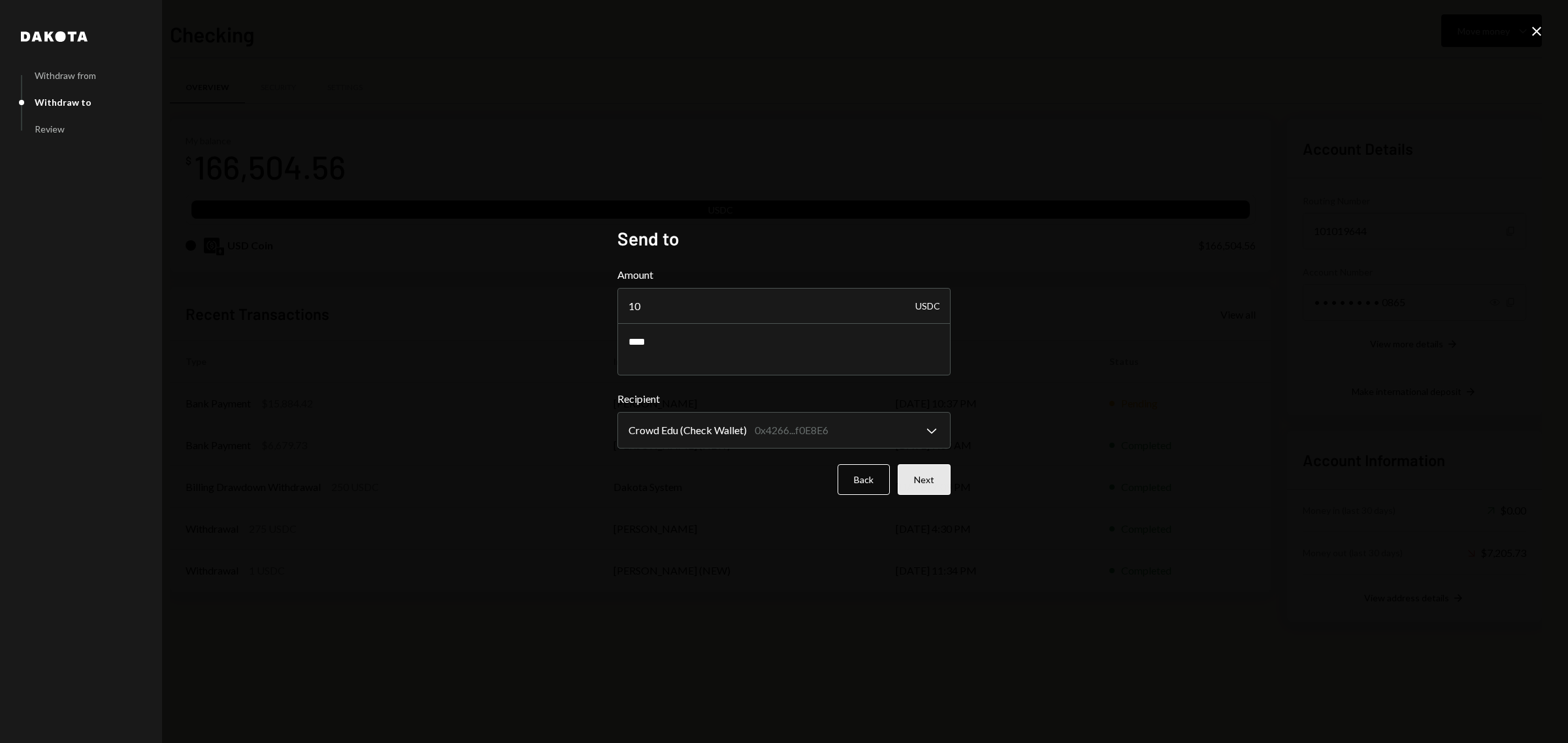
click at [932, 482] on button "Next" at bounding box center [924, 480] width 53 height 31
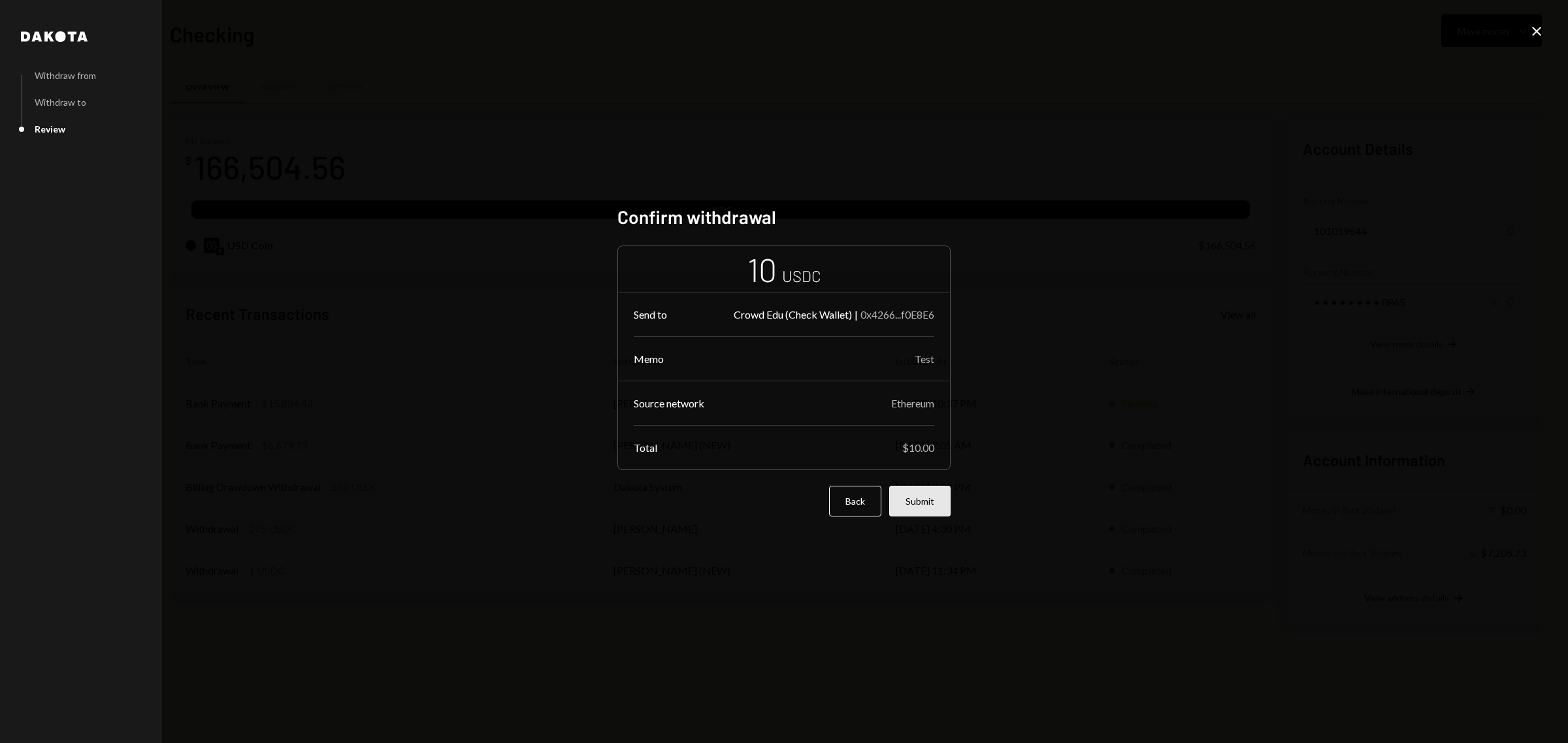
click at [938, 502] on button "Submit" at bounding box center [919, 501] width 61 height 31
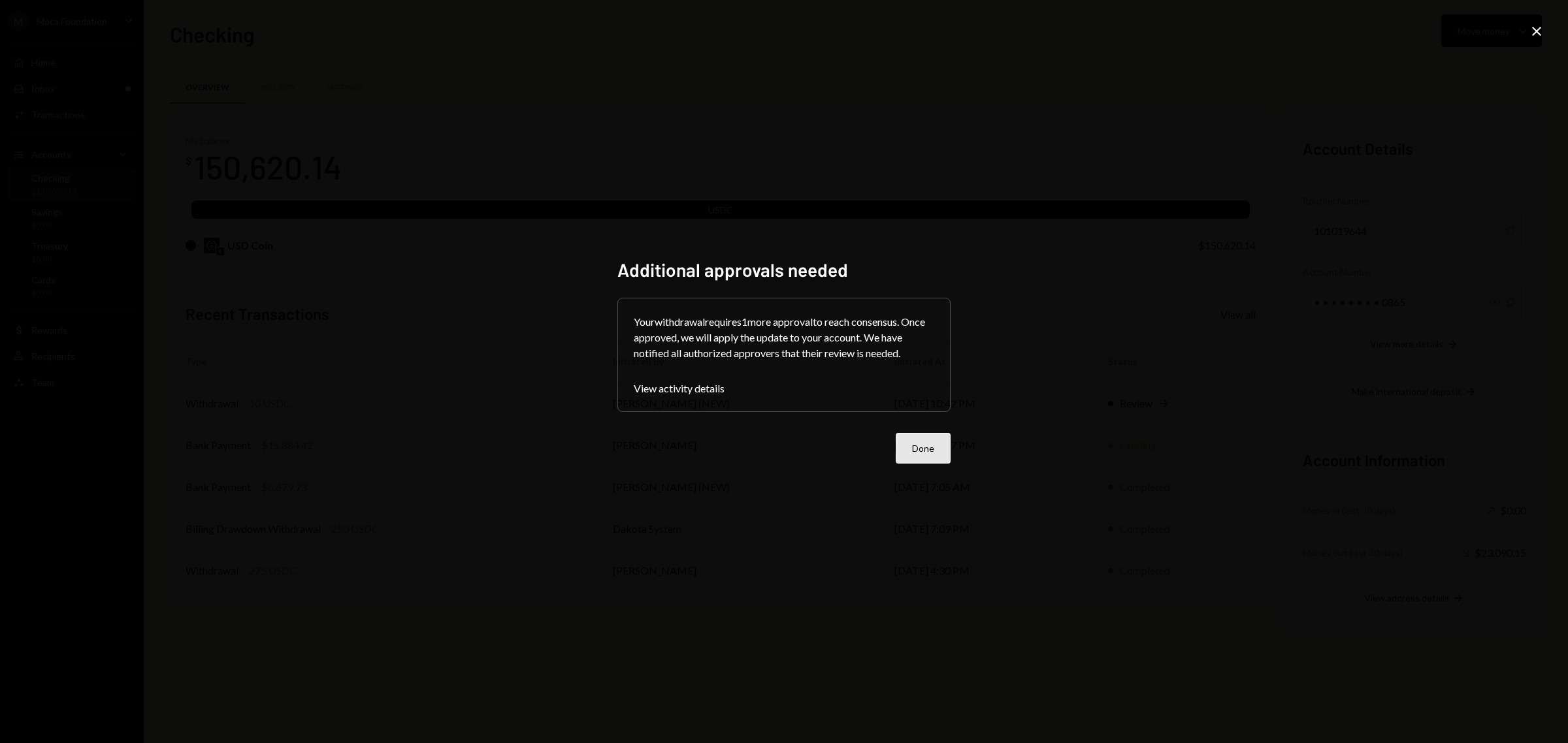
click at [935, 451] on button "Done" at bounding box center [923, 448] width 55 height 31
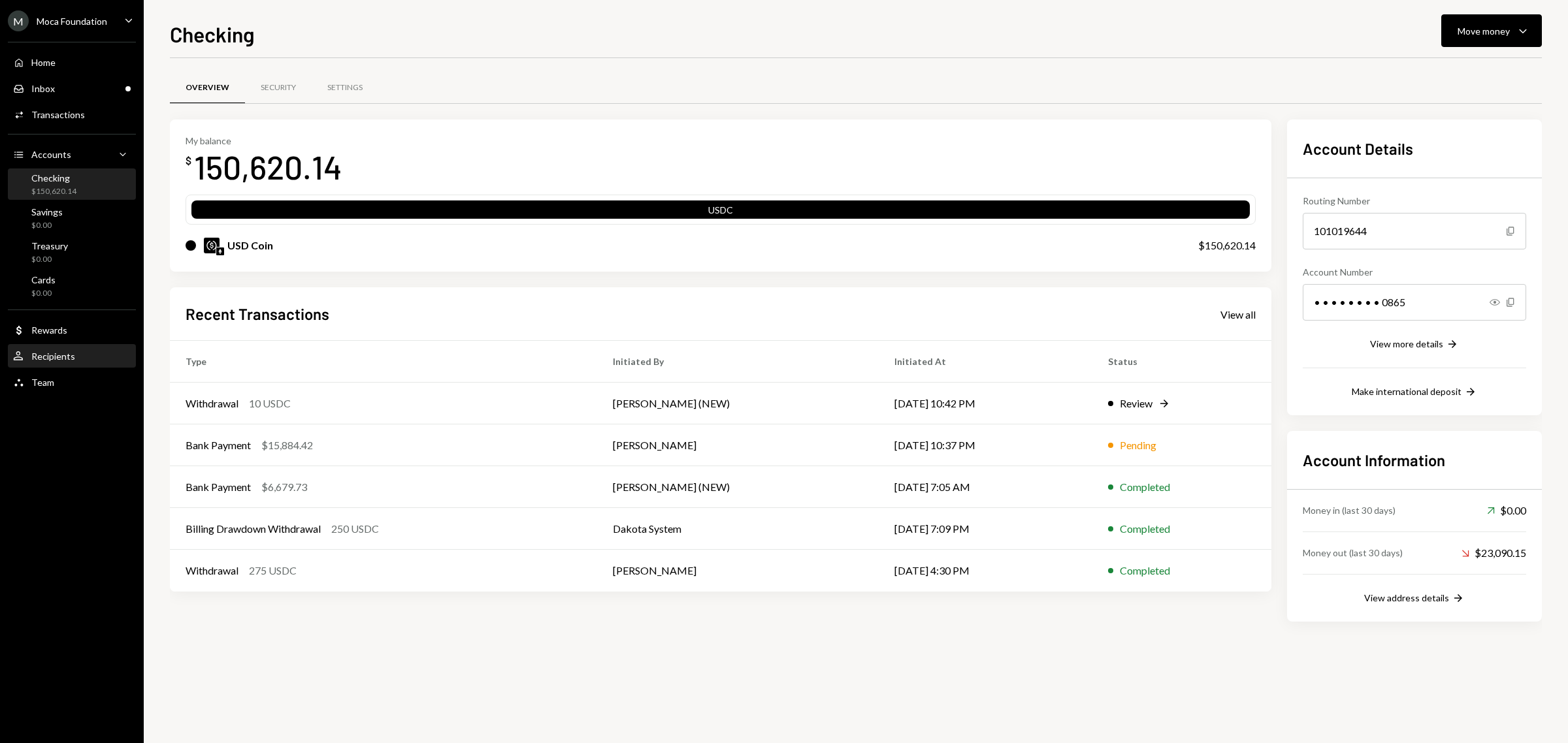
click at [76, 353] on div "User Recipients" at bounding box center [71, 356] width 117 height 12
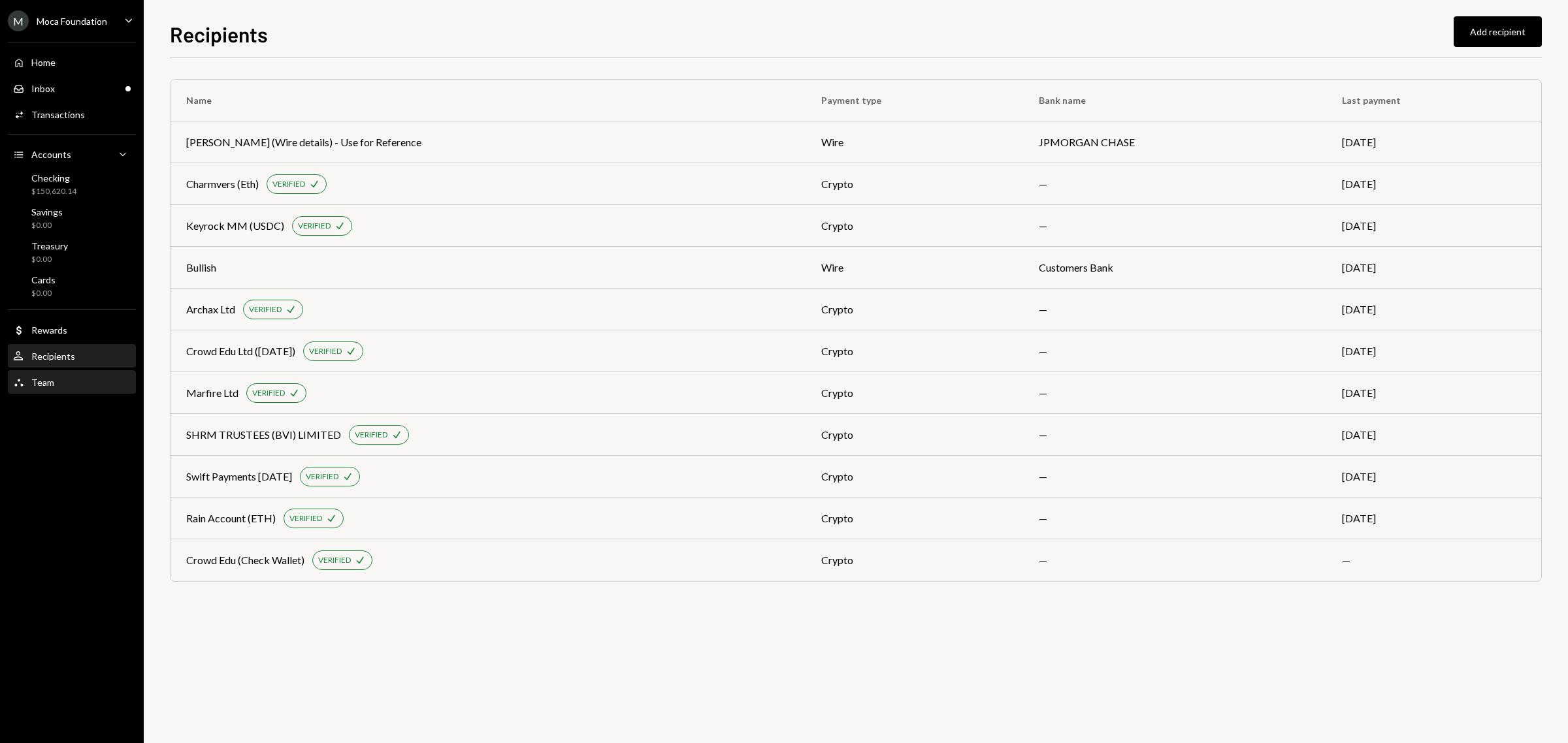
click at [67, 386] on div "Team Team" at bounding box center [71, 382] width 117 height 12
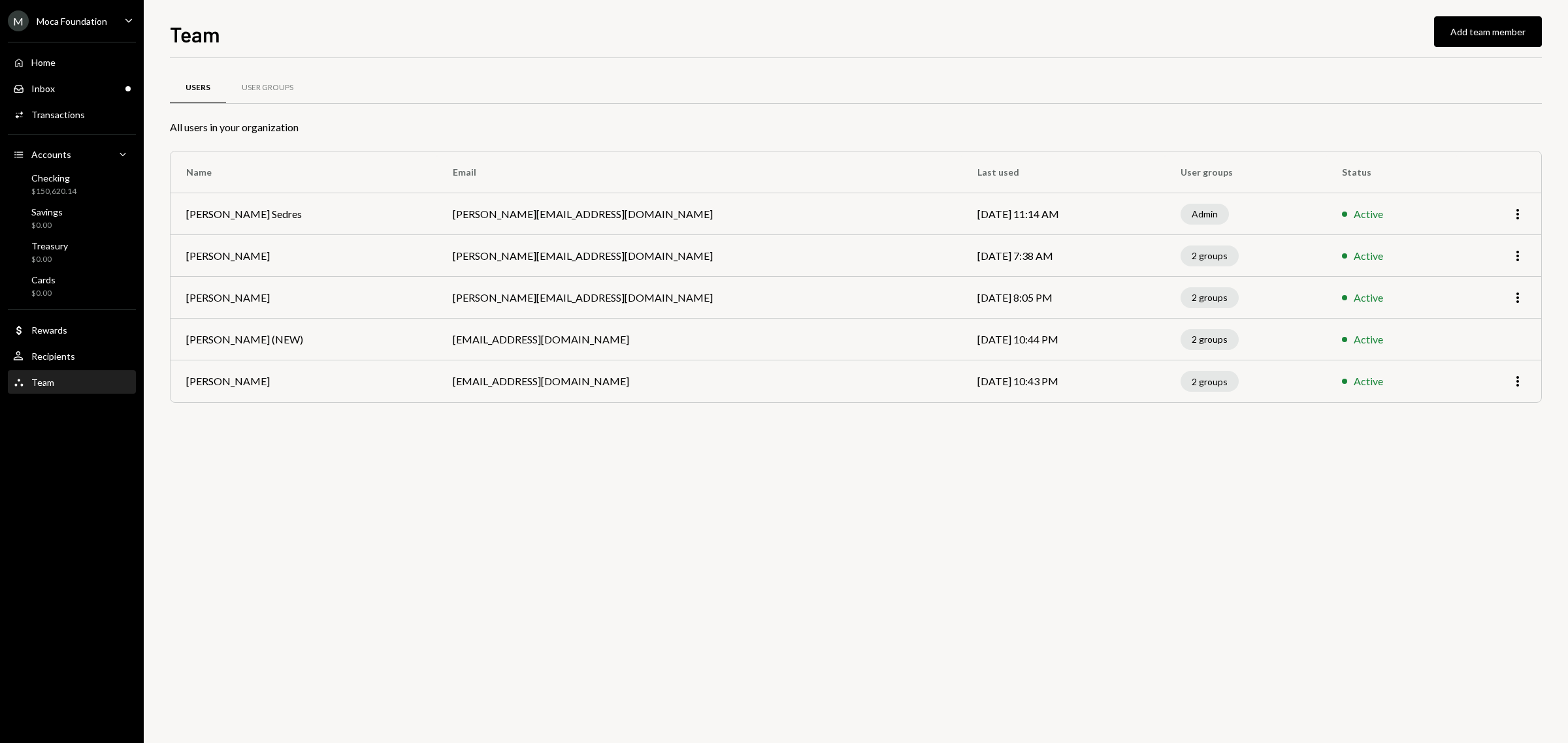
click at [378, 449] on div "Users User Groups All users in your organization Name Email Last used User grou…" at bounding box center [855, 401] width 1372 height 685
click at [87, 88] on div "Inbox Inbox" at bounding box center [71, 89] width 117 height 12
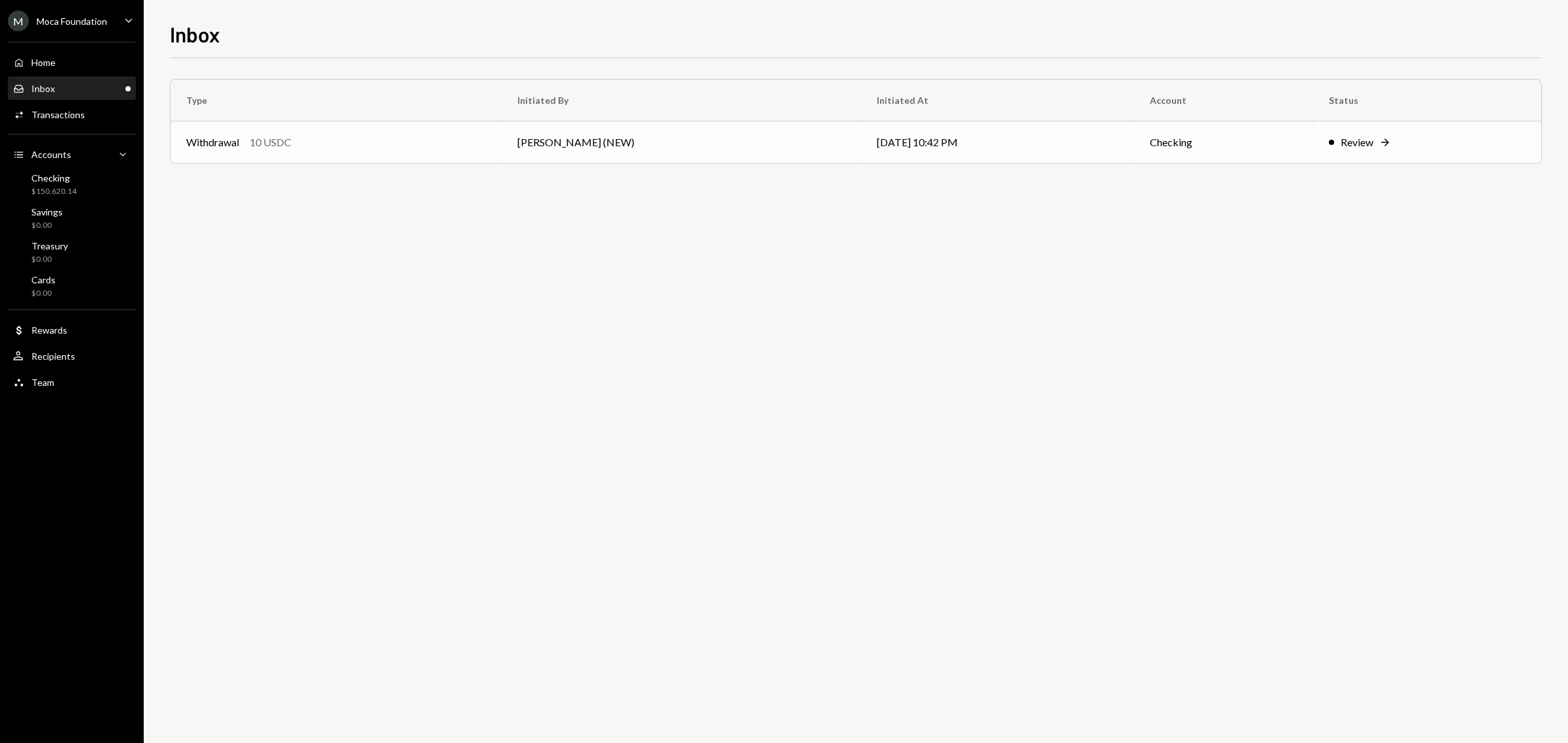
click at [1338, 128] on td "Review Right Arrow" at bounding box center [1427, 142] width 228 height 42
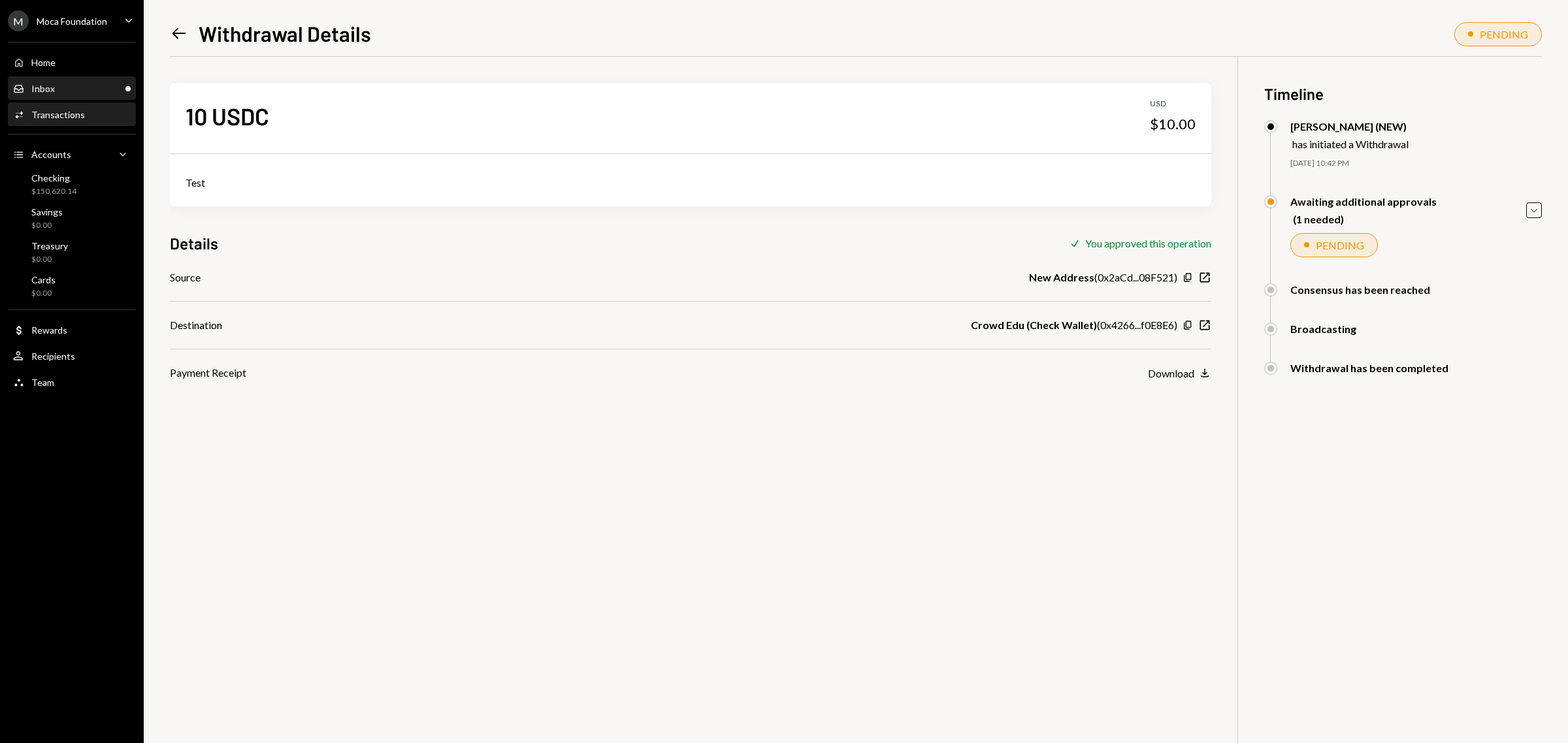
click at [70, 98] on div "Inbox Inbox" at bounding box center [71, 89] width 117 height 22
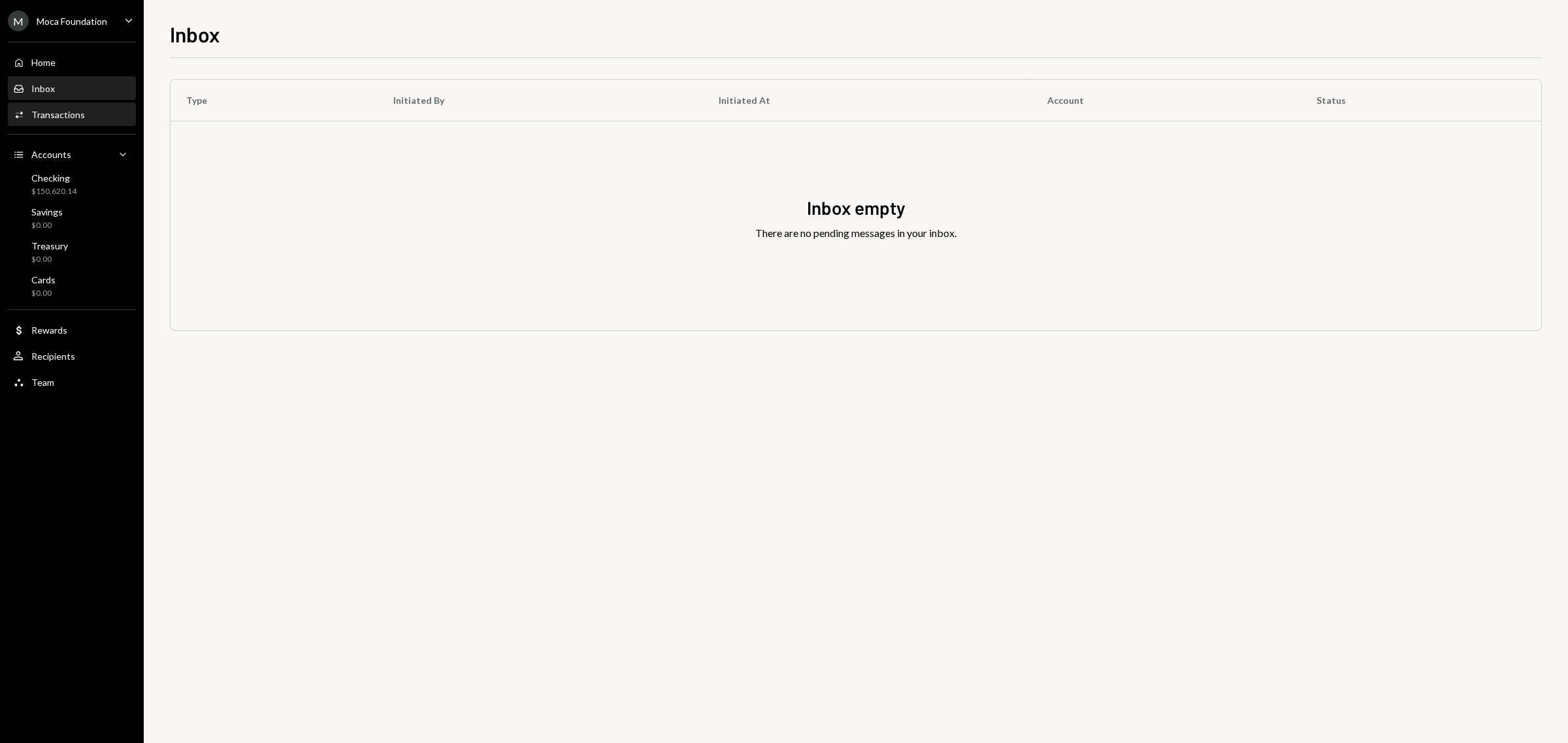
click at [47, 119] on div "Transactions" at bounding box center [58, 115] width 54 height 11
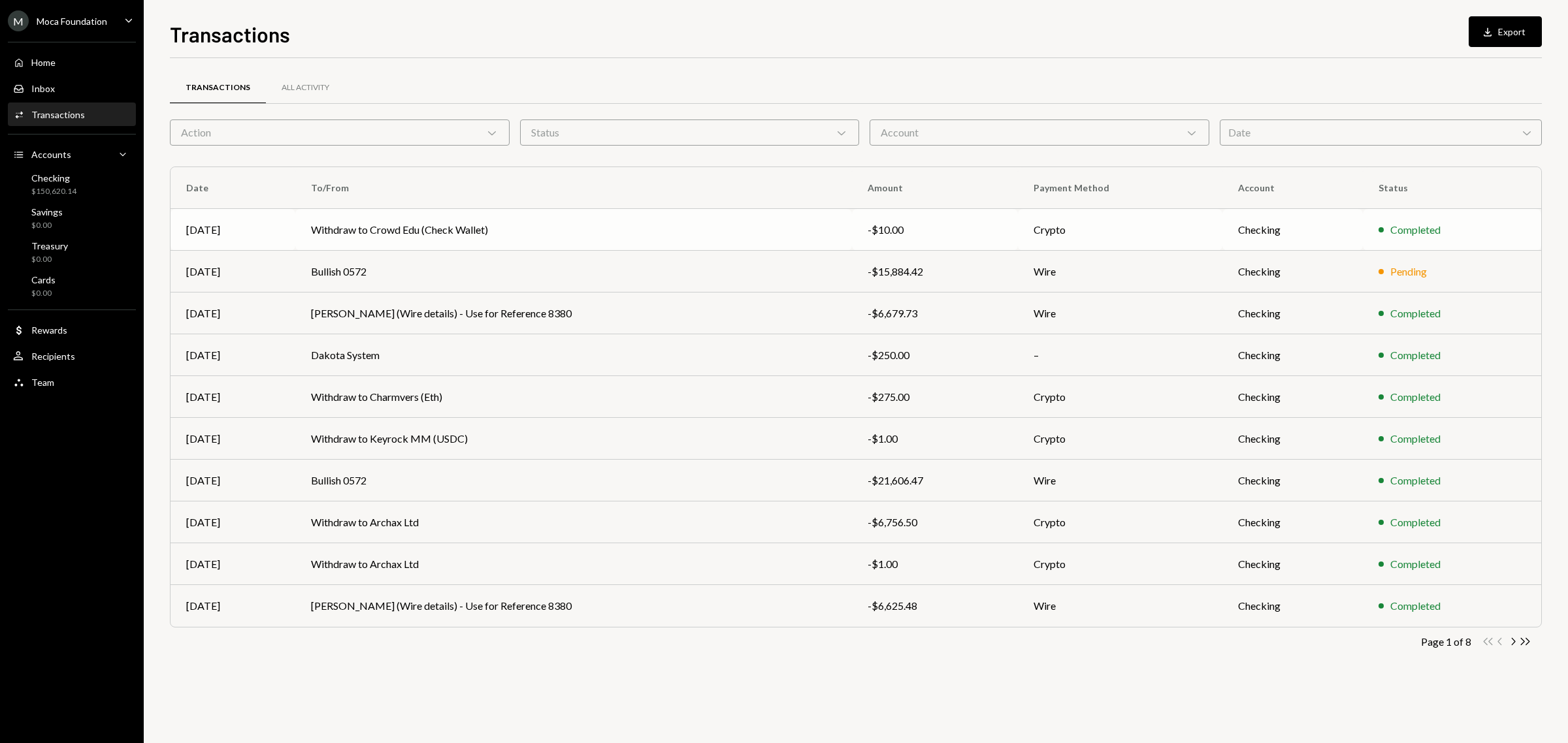
click at [479, 231] on td "Withdraw to Crowd Edu (Check Wallet)" at bounding box center [574, 230] width 557 height 42
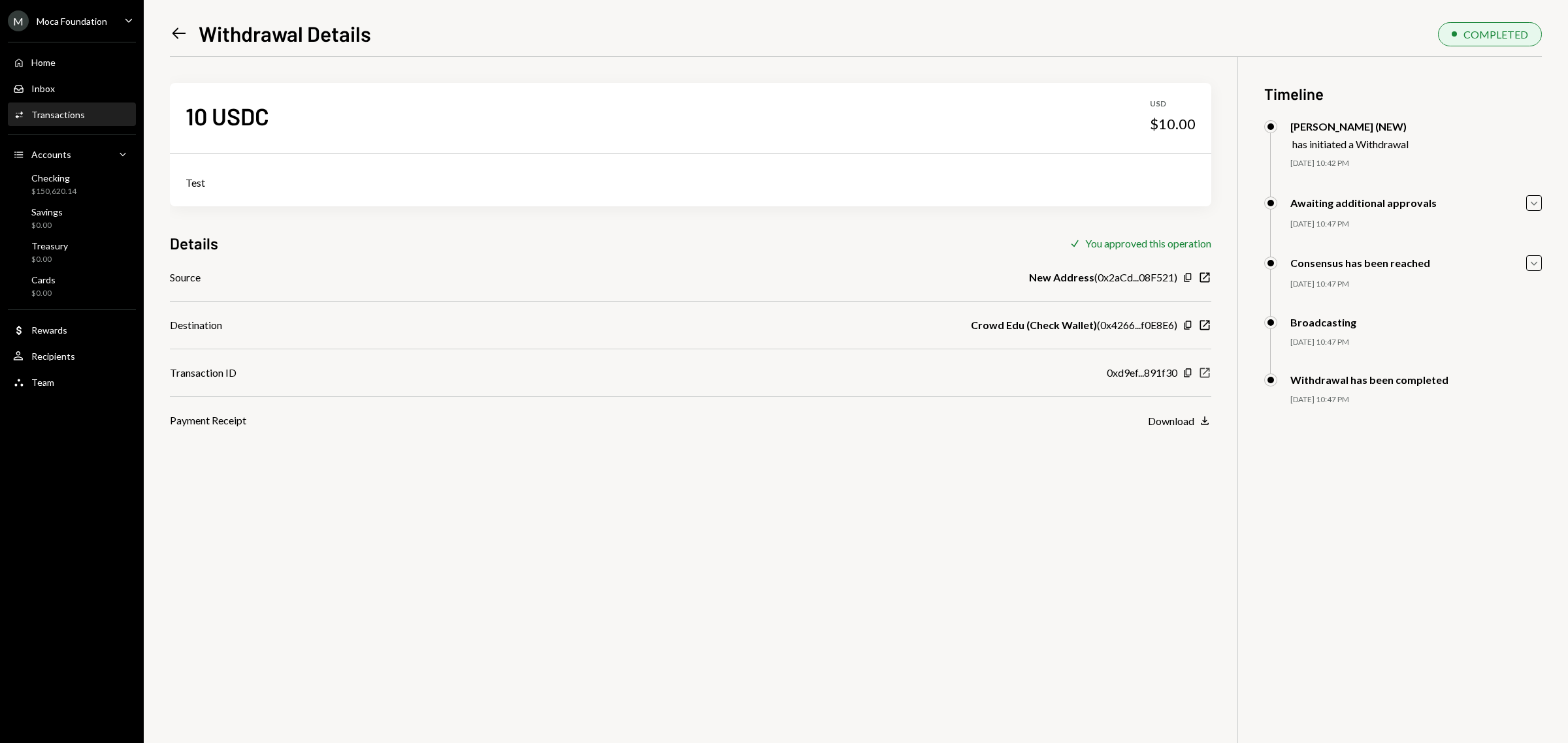
click at [1203, 371] on icon "New Window" at bounding box center [1205, 373] width 13 height 13
